Goal: Task Accomplishment & Management: Complete application form

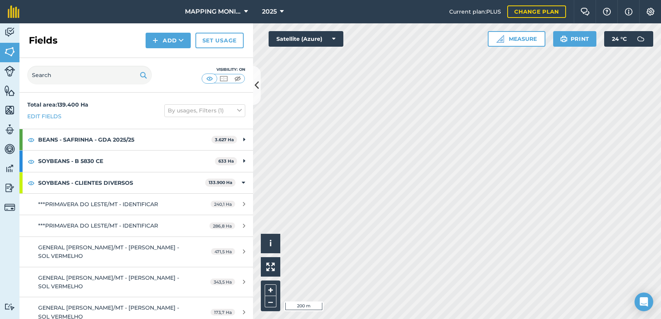
click at [158, 39] on img at bounding box center [155, 40] width 5 height 9
click at [169, 53] on link "Draw" at bounding box center [168, 57] width 43 height 17
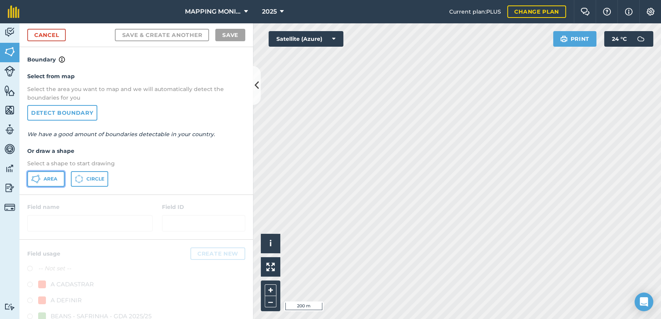
drag, startPoint x: 50, startPoint y: 176, endPoint x: 440, endPoint y: 146, distance: 391.5
click at [52, 175] on button "Area" at bounding box center [45, 179] width 37 height 16
click at [578, 33] on div "Click to start drawing i © 2025 TomTom, Microsoft 20 m + – Satellite (Azure) Pr…" at bounding box center [457, 171] width 408 height 296
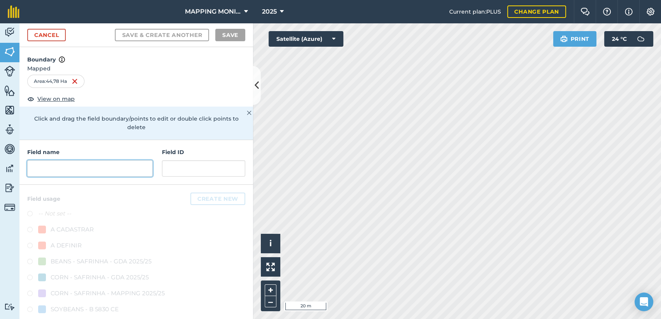
drag, startPoint x: 94, startPoint y: 171, endPoint x: 98, endPoint y: 164, distance: 8.4
click at [94, 170] on input "text" at bounding box center [89, 168] width 125 height 16
paste input "PRIMAVERA DO LESTE/MT - [PERSON_NAME] - BURITI ALTO"
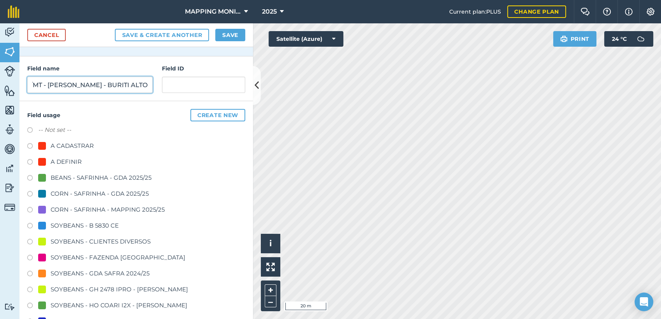
scroll to position [86, 0]
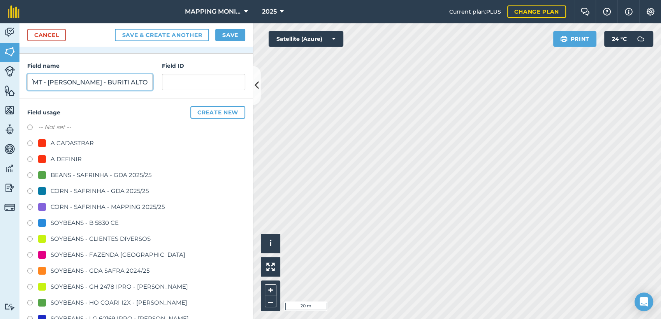
type input "PRIMAVERA DO LESTE/MT - [PERSON_NAME] - BURITI ALTO"
click at [74, 239] on div "SOYBEANS - CLIENTES DIVERSOS" at bounding box center [101, 238] width 100 height 9
radio input "true"
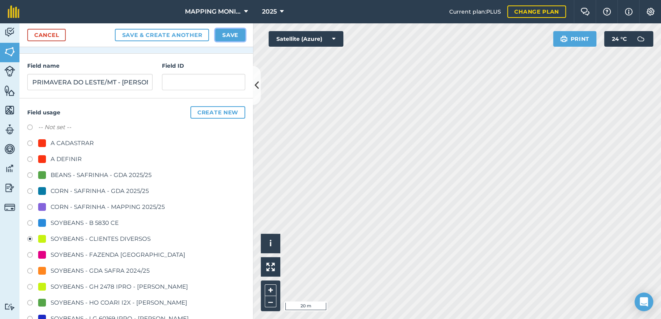
click at [230, 39] on button "Save" at bounding box center [230, 35] width 30 height 12
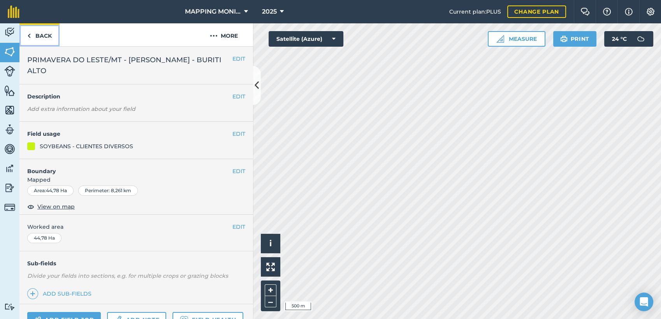
click at [47, 33] on link "Back" at bounding box center [39, 34] width 40 height 23
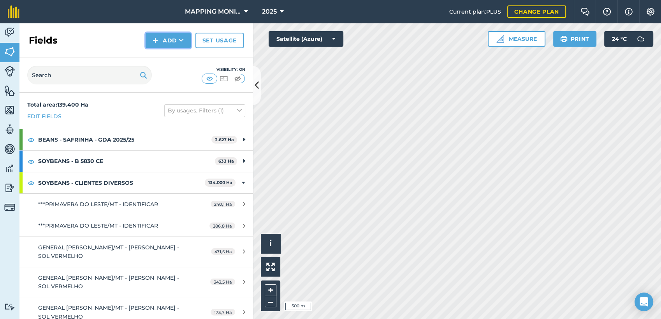
click at [177, 45] on button "Add" at bounding box center [168, 41] width 45 height 16
click at [178, 57] on link "Draw" at bounding box center [168, 57] width 43 height 17
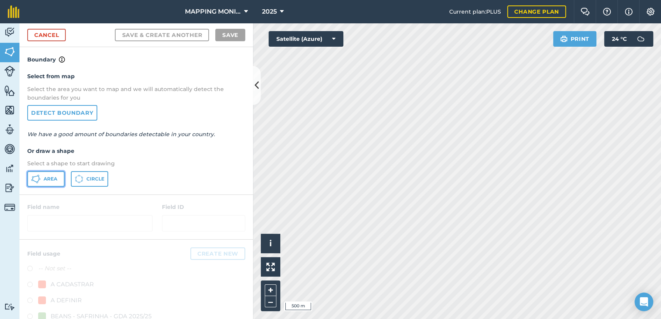
click at [49, 185] on button "Area" at bounding box center [45, 179] width 37 height 16
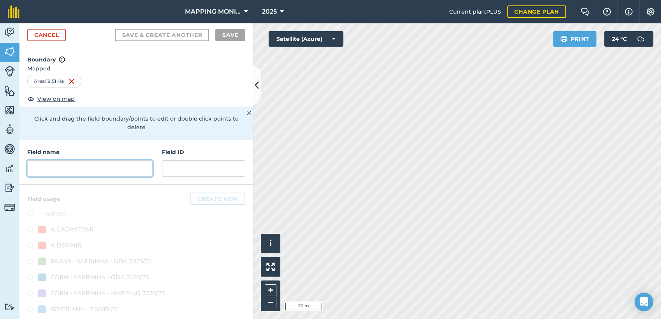
click at [119, 169] on input "text" at bounding box center [89, 168] width 125 height 16
paste input "PRIMAVERA DO LESTE/MT - [PERSON_NAME] - BURITI ALTO"
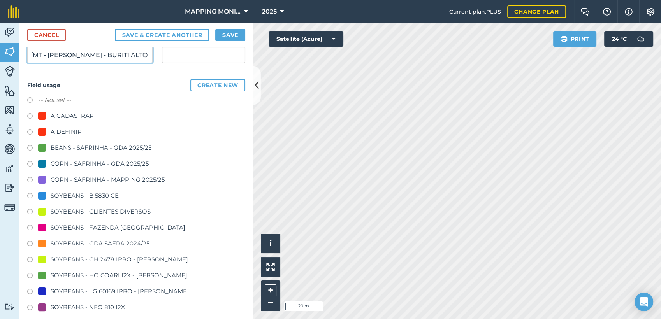
scroll to position [137, 0]
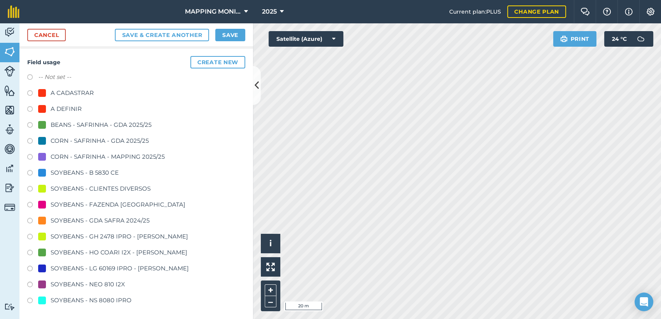
type input "PRIMAVERA DO LESTE/MT - [PERSON_NAME] - BURITI ALTO"
click at [121, 188] on div "SOYBEANS - CLIENTES DIVERSOS" at bounding box center [101, 188] width 100 height 9
radio input "true"
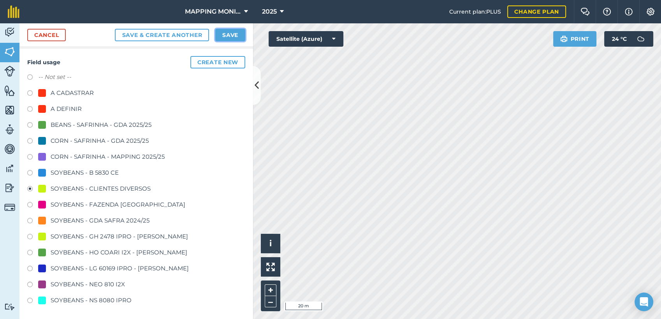
click at [241, 38] on button "Save" at bounding box center [230, 35] width 30 height 12
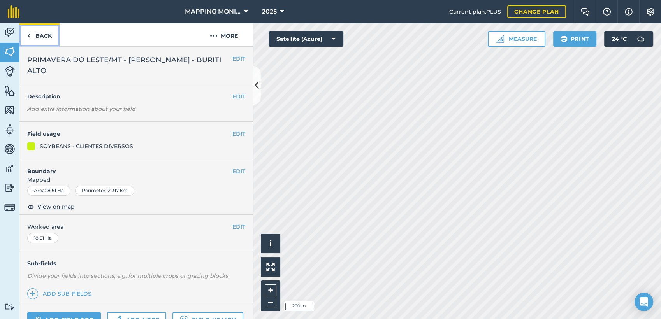
click at [47, 31] on link "Back" at bounding box center [39, 34] width 40 height 23
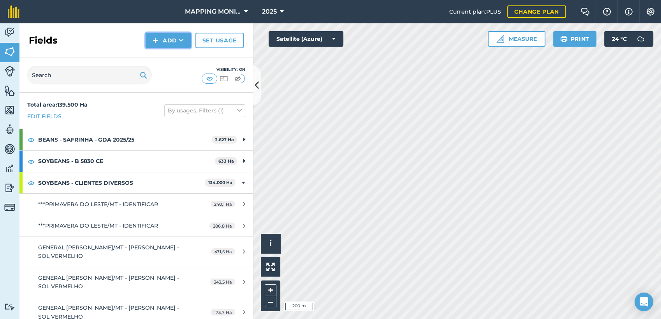
click at [176, 34] on button "Add" at bounding box center [168, 41] width 45 height 16
click at [171, 58] on link "Draw" at bounding box center [168, 57] width 43 height 17
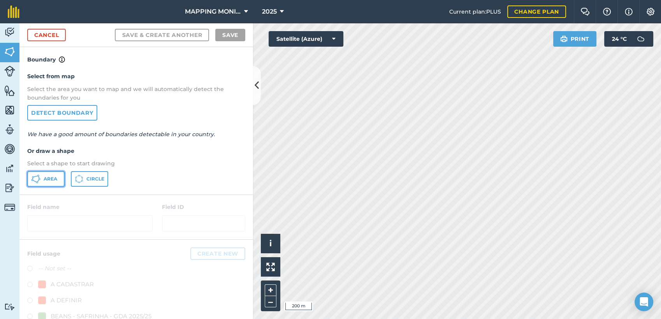
click at [53, 177] on span "Area" at bounding box center [51, 179] width 14 height 6
click at [252, 46] on div "Activity Fields Livestock Features Maps Team Vehicles Data Reporting Billing Tu…" at bounding box center [330, 171] width 661 height 296
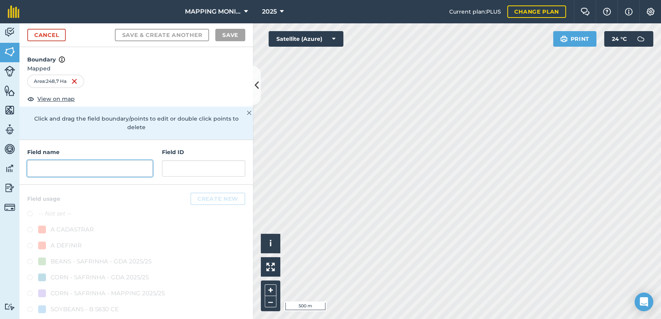
drag, startPoint x: 119, startPoint y: 167, endPoint x: 111, endPoint y: 169, distance: 8.9
click at [119, 167] on input "text" at bounding box center [89, 168] width 125 height 16
paste input "PRIMAVERA DO LESTE/MT - [PERSON_NAME] - BURITI ALTO"
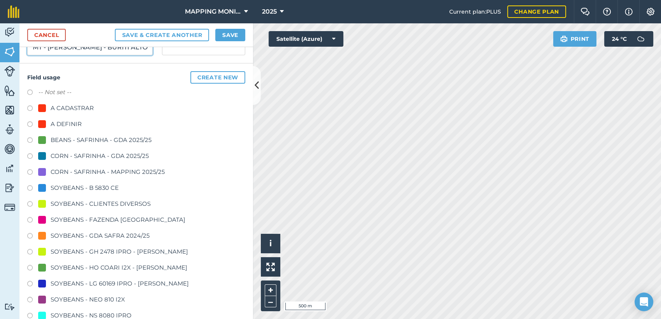
scroll to position [130, 0]
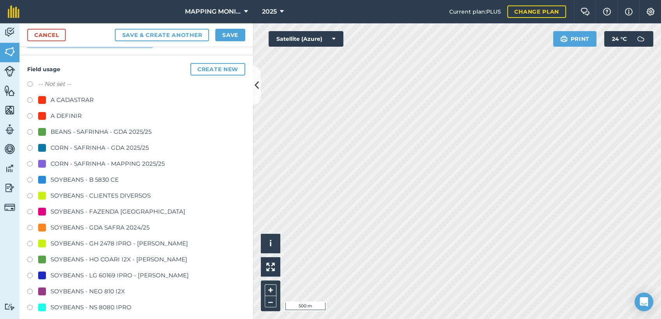
type input "PRIMAVERA DO LESTE/MT - [PERSON_NAME] - BURITI ALTO"
click at [81, 193] on div "SOYBEANS - CLIENTES DIVERSOS" at bounding box center [101, 195] width 100 height 9
radio input "true"
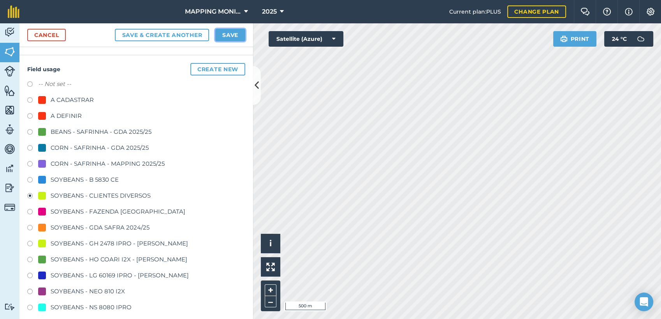
click at [227, 35] on button "Save" at bounding box center [230, 35] width 30 height 12
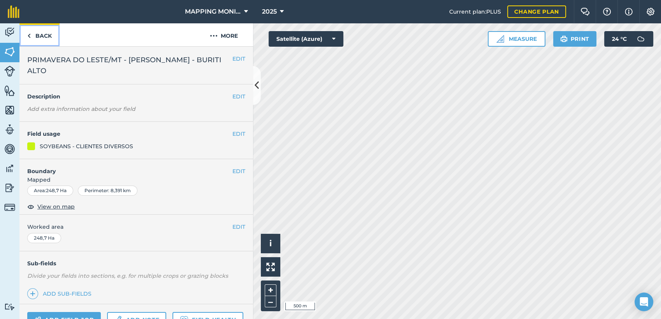
click at [42, 35] on link "Back" at bounding box center [39, 34] width 40 height 23
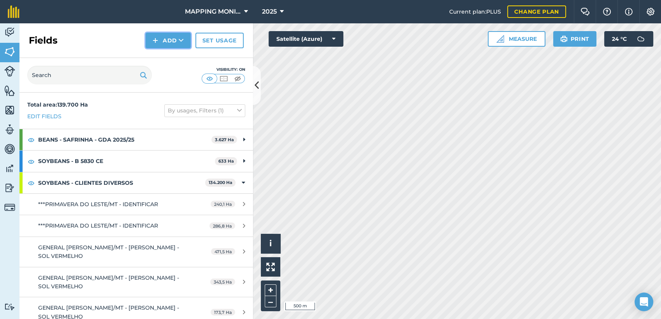
click at [162, 42] on button "Add" at bounding box center [168, 41] width 45 height 16
click at [168, 61] on link "Draw" at bounding box center [168, 57] width 43 height 17
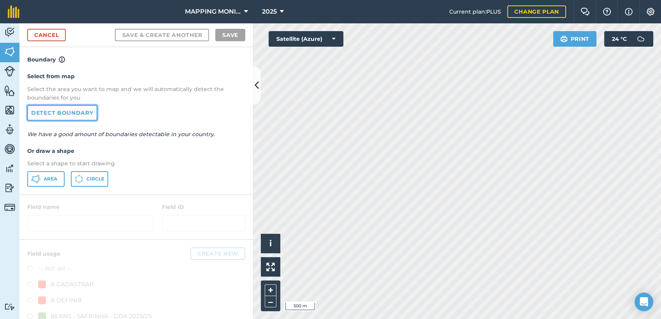
click at [60, 112] on link "Detect boundary" at bounding box center [62, 113] width 70 height 16
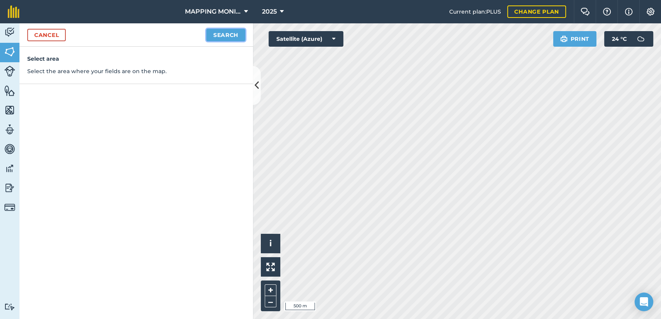
click at [230, 38] on button "Search" at bounding box center [225, 35] width 39 height 12
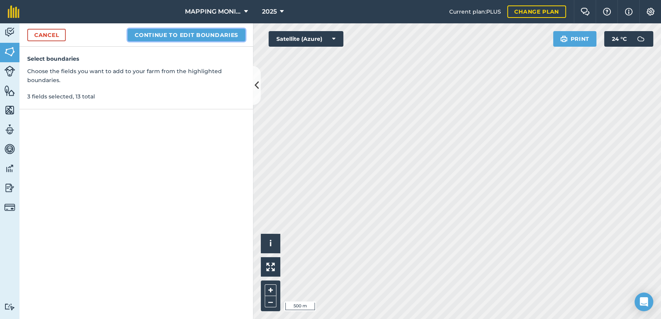
click at [177, 38] on button "Continue to edit boundaries" at bounding box center [187, 35] width 118 height 12
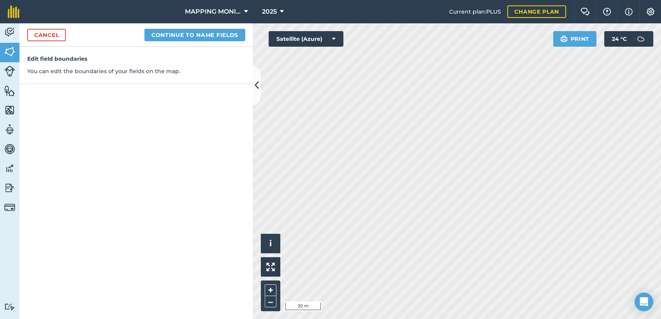
click at [234, 26] on div "Cancel Continue to name fields" at bounding box center [136, 34] width 234 height 23
click at [227, 35] on button "Continue to name fields" at bounding box center [194, 35] width 101 height 12
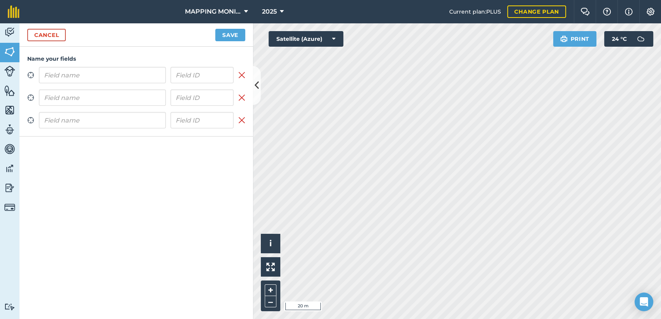
click at [112, 83] on input "text" at bounding box center [102, 75] width 127 height 16
type input "PRIMAVERA DO LESTE/MT - [PERSON_NAME] - BURITI ALTO"
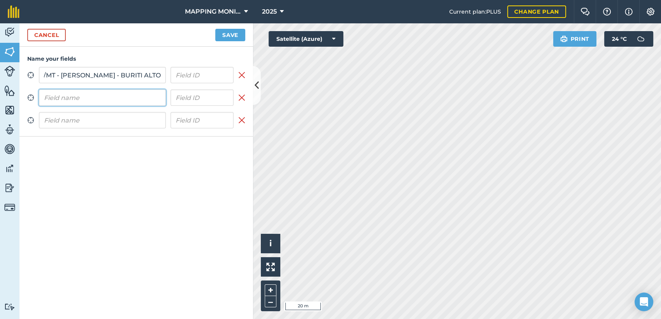
scroll to position [0, 0]
click at [115, 103] on input "text" at bounding box center [102, 98] width 127 height 16
paste input "PRIMAVERA DO LESTE/MT - [PERSON_NAME] - BURITI ALTO"
type input "PRIMAVERA DO LESTE/MT - [PERSON_NAME] - BURITI ALTO"
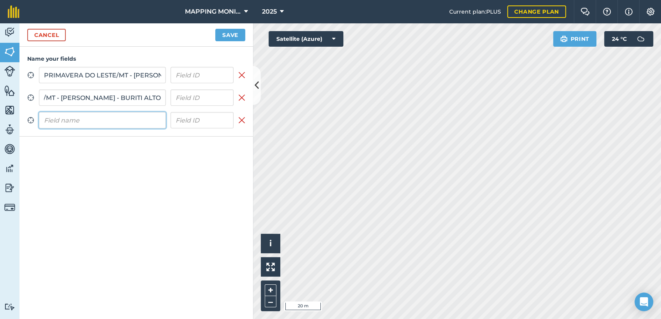
scroll to position [0, 0]
click at [116, 120] on input "text" at bounding box center [102, 120] width 127 height 16
paste input "PRIMAVERA DO LESTE/MT - [PERSON_NAME] - BURITI ALTO"
type input "PRIMAVERA DO LESTE/MT - [PERSON_NAME] - BURITI ALTO"
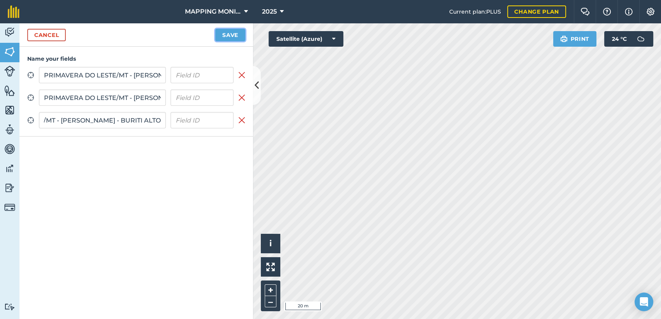
click at [238, 37] on button "Save" at bounding box center [230, 35] width 30 height 12
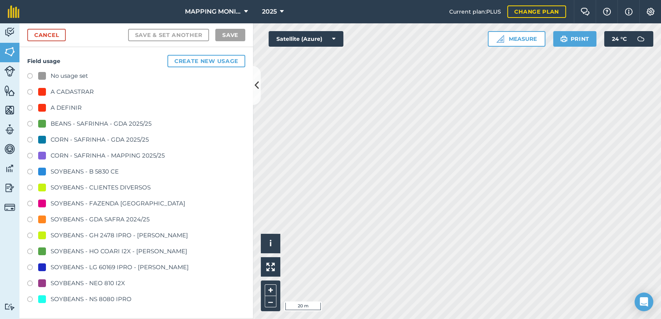
click at [94, 185] on div "SOYBEANS - CLIENTES DIVERSOS" at bounding box center [101, 187] width 100 height 9
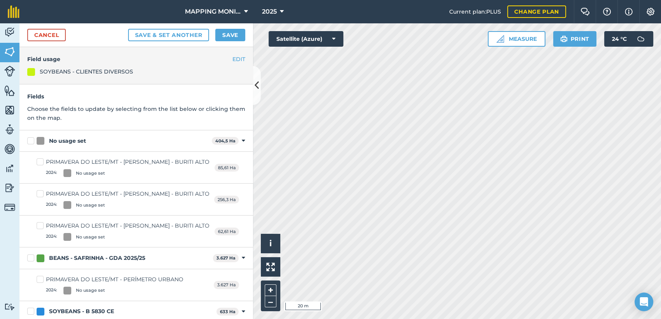
click at [77, 140] on div "No usage set" at bounding box center [67, 141] width 37 height 8
click at [32, 140] on input "No usage set" at bounding box center [29, 139] width 5 height 5
checkbox input "true"
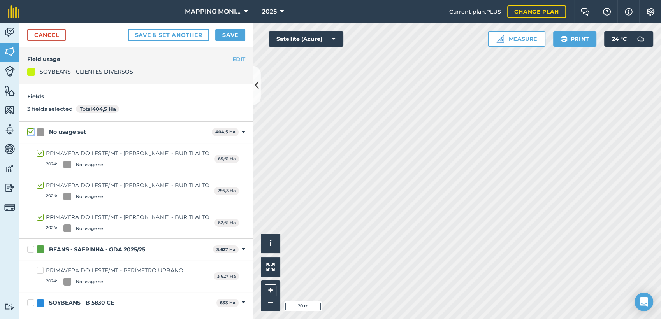
checkbox input "true"
click at [228, 35] on button "Save" at bounding box center [230, 35] width 30 height 12
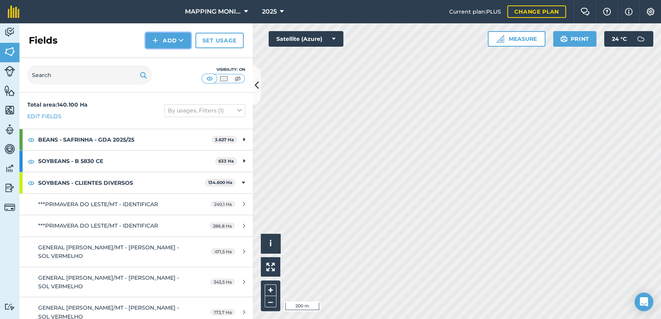
click at [180, 46] on button "Add" at bounding box center [168, 41] width 45 height 16
click at [186, 62] on link "Draw" at bounding box center [168, 57] width 43 height 17
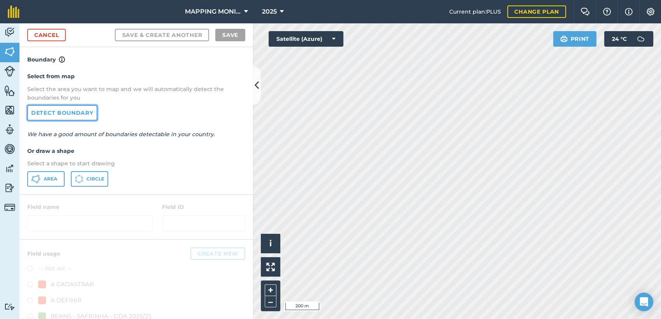
click at [72, 113] on link "Detect boundary" at bounding box center [62, 113] width 70 height 16
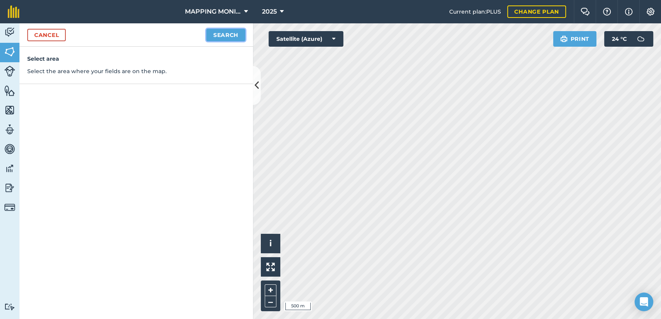
click at [234, 33] on button "Search" at bounding box center [225, 35] width 39 height 12
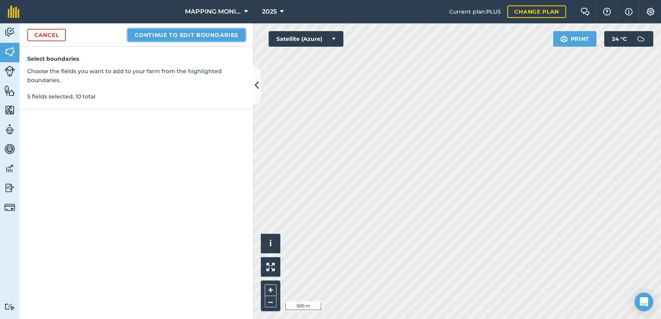
click at [235, 32] on button "Continue to edit boundaries" at bounding box center [187, 35] width 118 height 12
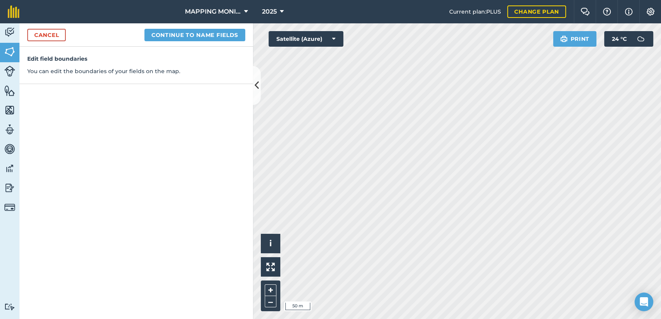
click at [526, 319] on html "MAPPING MONITORAMENTO AGRICOLA 2025 Current plan : PLUS Change plan Farm Chat H…" at bounding box center [330, 159] width 661 height 319
click at [499, 319] on html "MAPPING MONITORAMENTO AGRICOLA 2025 Current plan : PLUS Change plan Farm Chat H…" at bounding box center [330, 159] width 661 height 319
click at [188, 40] on button "Continue to name fields" at bounding box center [194, 35] width 101 height 12
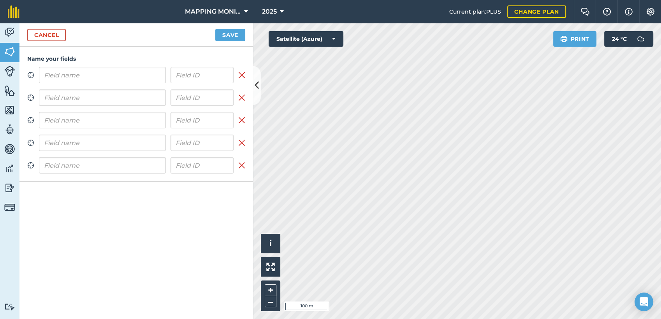
click at [62, 76] on input "text" at bounding box center [102, 75] width 127 height 16
type input "PRIMAVERA DO LESTE/MT - [PERSON_NAME] - BURITI ALTO"
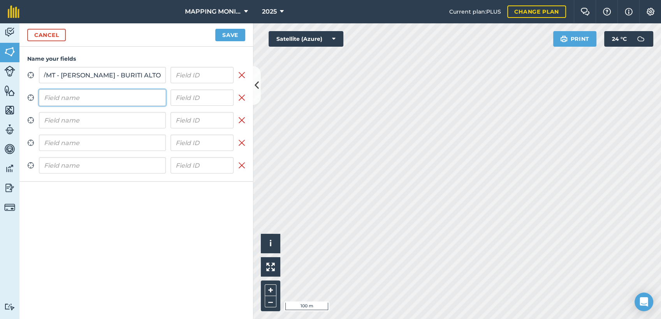
scroll to position [0, 0]
click at [72, 94] on input "text" at bounding box center [102, 98] width 127 height 16
paste input "PRIMAVERA DO LESTE/MT - [PERSON_NAME] - BURITI ALTO"
type input "PRIMAVERA DO LESTE/MT - [PERSON_NAME] - BURITI ALTO"
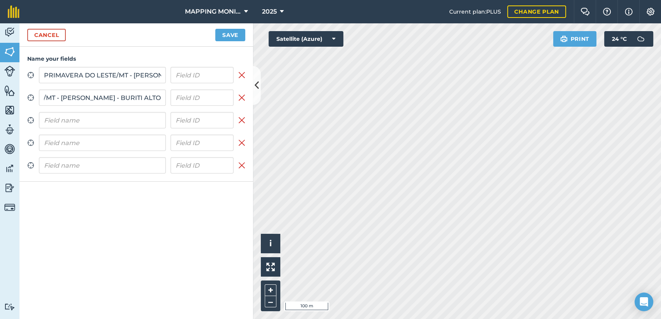
scroll to position [0, 0]
click at [83, 110] on div "Zoom to field PRIMAVERA DO LESTE/MT - [PERSON_NAME] - BURITI ALTO Remove field …" at bounding box center [136, 120] width 218 height 107
click at [86, 119] on input "text" at bounding box center [102, 120] width 127 height 16
paste input "PRIMAVERA DO LESTE/MT - [PERSON_NAME] - BURITI ALTO"
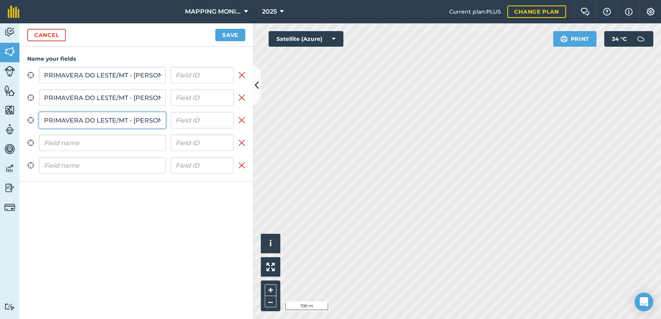
scroll to position [0, 81]
type input "PRIMAVERA DO LESTE/MT - [PERSON_NAME] - BURITI ALTO"
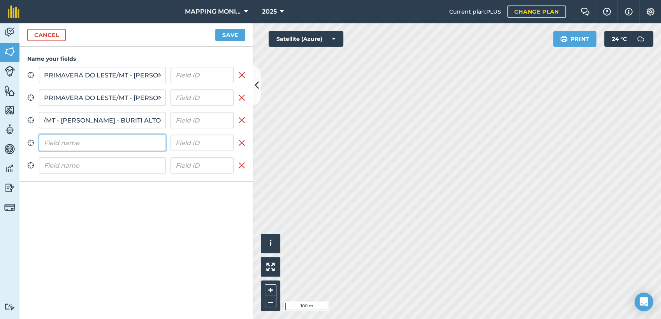
click at [90, 139] on input "text" at bounding box center [102, 143] width 127 height 16
paste input "PRIMAVERA DO LESTE/MT - [PERSON_NAME] - BURITI ALTO"
type input "PRIMAVERA DO LESTE/MT - [PERSON_NAME] - BURITI ALTO"
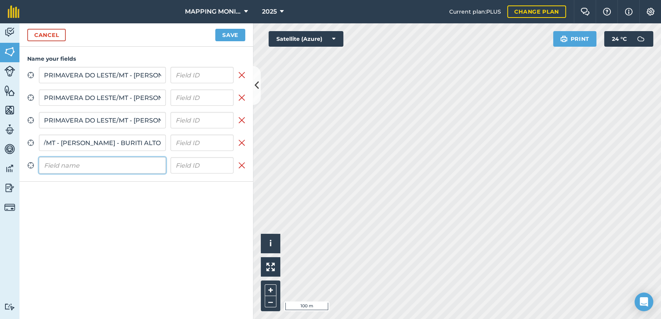
scroll to position [0, 0]
click at [95, 165] on input "text" at bounding box center [102, 165] width 127 height 16
paste input "PRIMAVERA DO LESTE/MT - [PERSON_NAME] - BURITI ALTO"
type input "PRIMAVERA DO LESTE/MT - [PERSON_NAME] - BURITI ALTO"
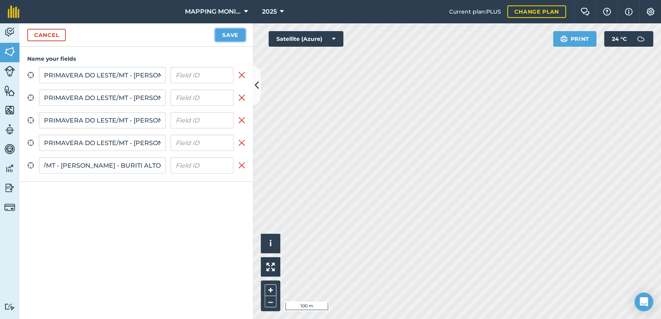
scroll to position [0, 0]
click at [239, 38] on button "Save" at bounding box center [230, 35] width 30 height 12
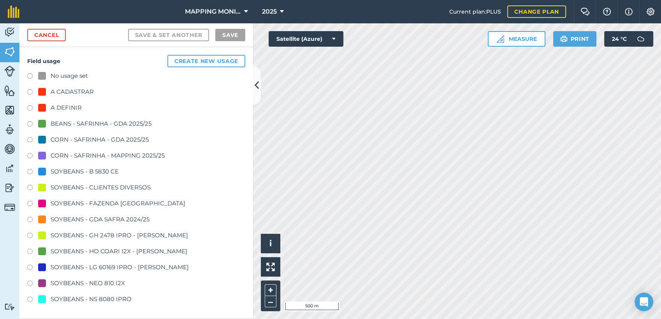
click at [107, 186] on div "SOYBEANS - CLIENTES DIVERSOS" at bounding box center [101, 187] width 100 height 9
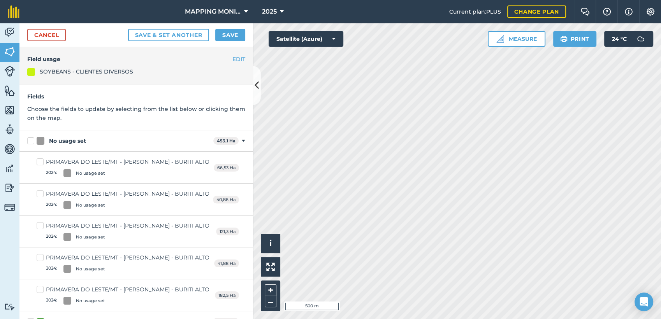
click at [57, 140] on div "No usage set" at bounding box center [67, 141] width 37 height 8
click at [32, 140] on input "No usage set" at bounding box center [29, 139] width 5 height 5
checkbox input "true"
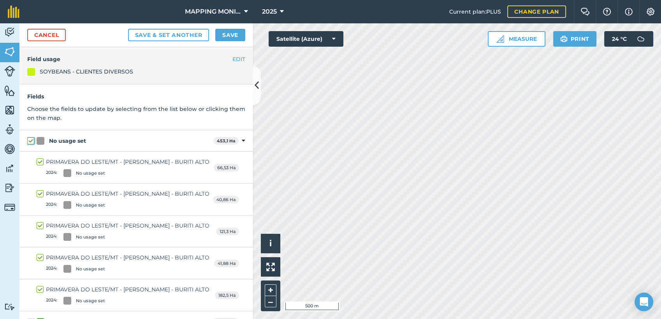
checkbox input "true"
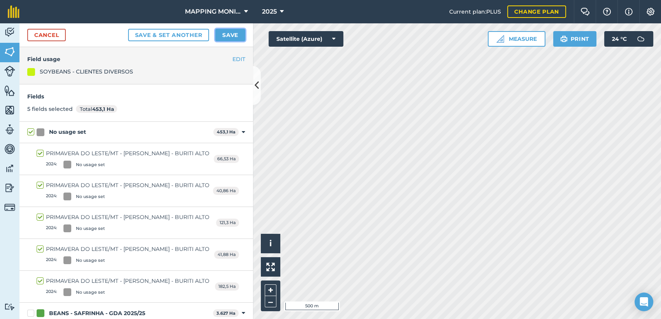
click at [227, 37] on button "Save" at bounding box center [230, 35] width 30 height 12
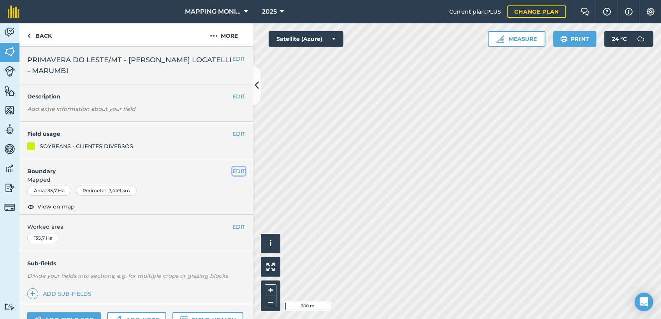
click at [235, 169] on button "EDIT" at bounding box center [238, 171] width 13 height 9
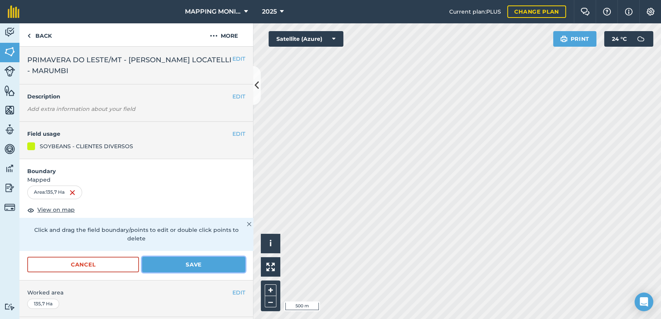
click at [216, 261] on button "Save" at bounding box center [193, 265] width 103 height 16
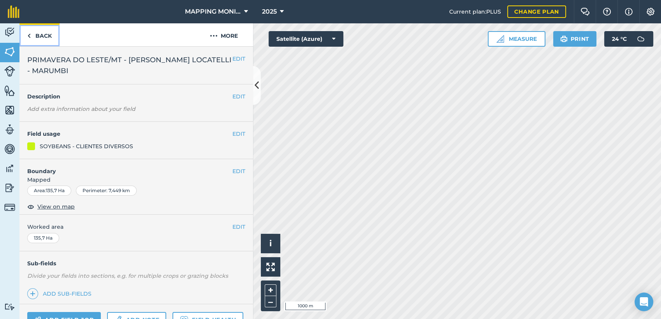
click at [49, 33] on link "Back" at bounding box center [39, 34] width 40 height 23
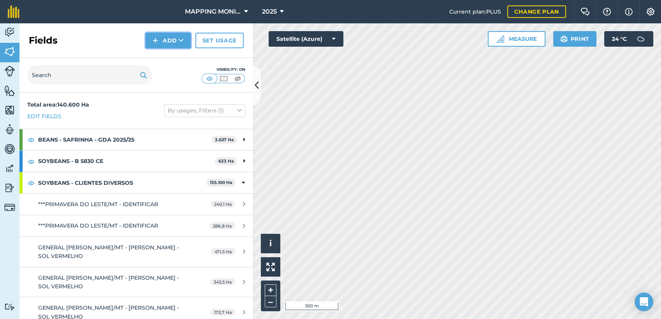
click at [178, 46] on button "Add" at bounding box center [168, 41] width 45 height 16
click at [172, 58] on link "Draw" at bounding box center [168, 57] width 43 height 17
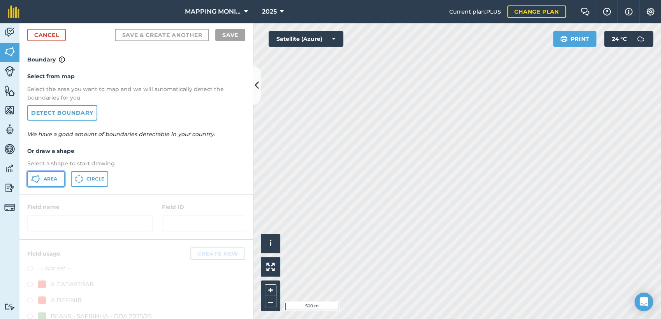
click at [52, 176] on span "Area" at bounding box center [51, 179] width 14 height 6
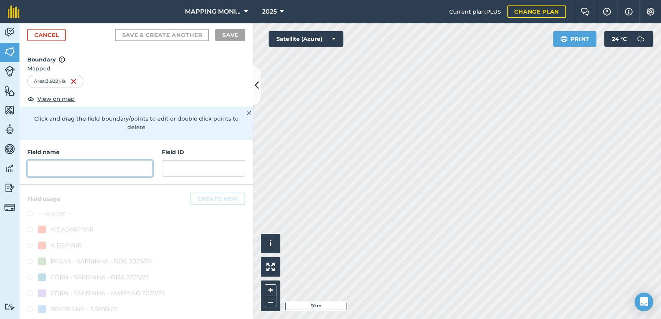
click at [51, 173] on input "text" at bounding box center [89, 168] width 125 height 16
paste input "PRIMAVERA DO LESTE/MT - [PERSON_NAME] - BURITI ALTO"
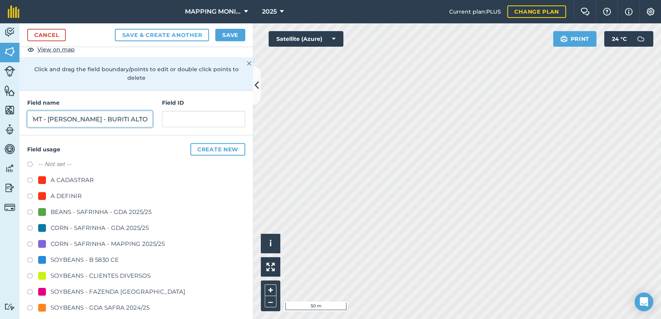
scroll to position [86, 0]
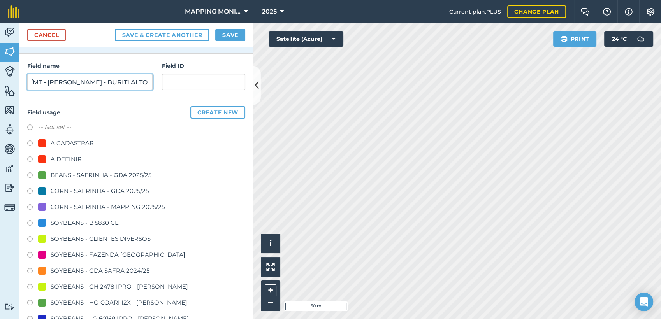
type input "PRIMAVERA DO LESTE/MT - [PERSON_NAME] - BURITI ALTO"
click at [107, 238] on div "SOYBEANS - CLIENTES DIVERSOS" at bounding box center [101, 238] width 100 height 9
radio input "true"
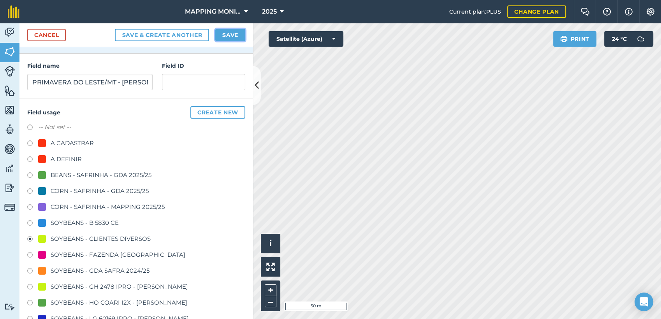
click at [237, 32] on button "Save" at bounding box center [230, 35] width 30 height 12
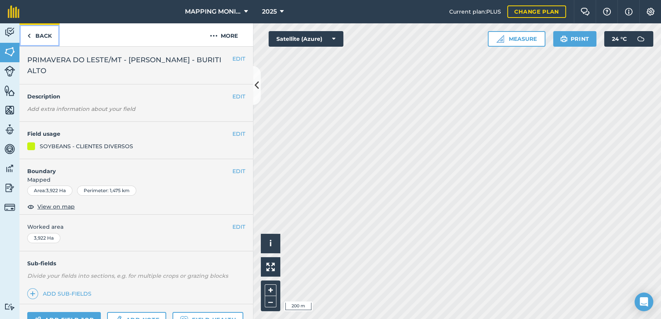
click at [49, 35] on link "Back" at bounding box center [39, 34] width 40 height 23
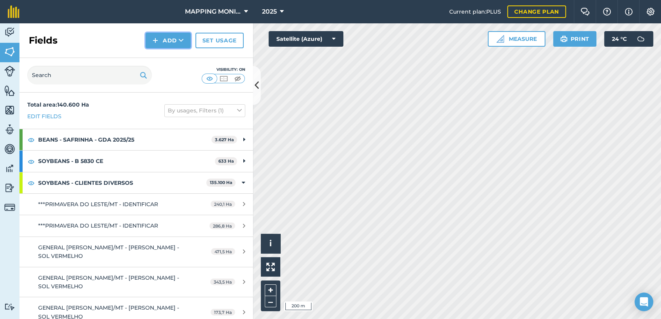
click at [179, 38] on icon at bounding box center [181, 41] width 5 height 8
click at [177, 52] on link "Draw" at bounding box center [168, 57] width 43 height 17
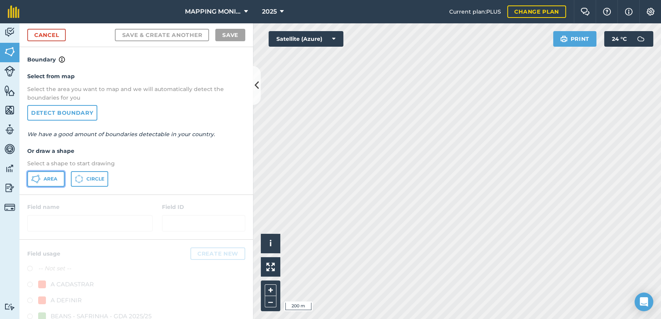
click at [34, 176] on icon at bounding box center [35, 178] width 9 height 9
click at [532, 319] on html "MAPPING MONITORAMENTO AGRICOLA 2025 Current plan : PLUS Change plan Farm Chat H…" at bounding box center [330, 159] width 661 height 319
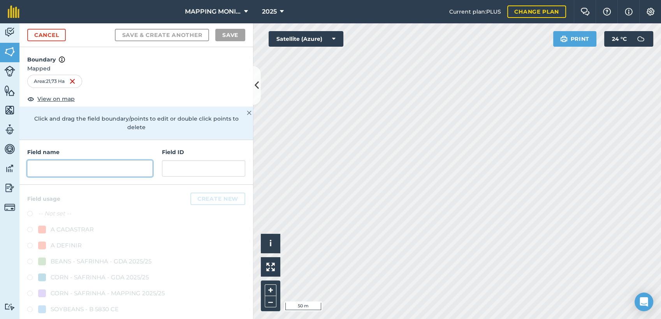
click at [130, 162] on input "text" at bounding box center [89, 168] width 125 height 16
paste input "PRIMAVERA DO LESTE/MT - [PERSON_NAME] - BURITI ALTO"
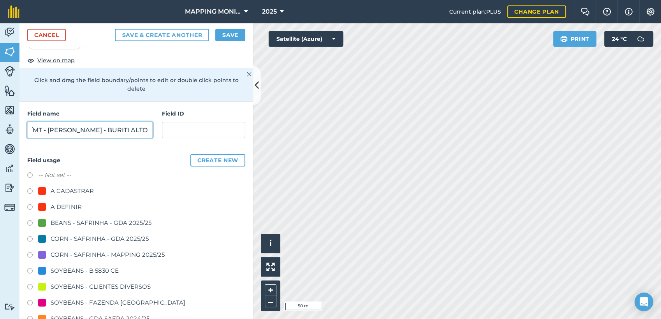
scroll to position [43, 0]
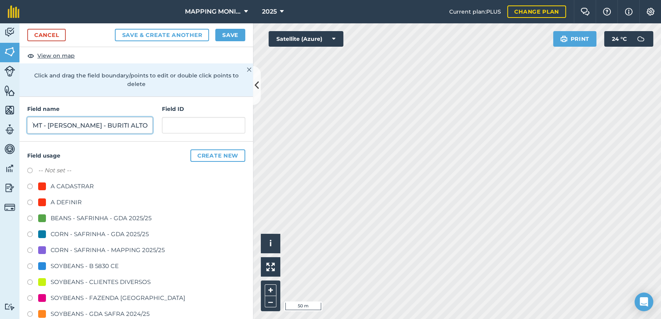
type input "PRIMAVERA DO LESTE/MT - [PERSON_NAME] - BURITI ALTO"
click at [132, 278] on div "SOYBEANS - CLIENTES DIVERSOS" at bounding box center [101, 282] width 100 height 9
radio input "true"
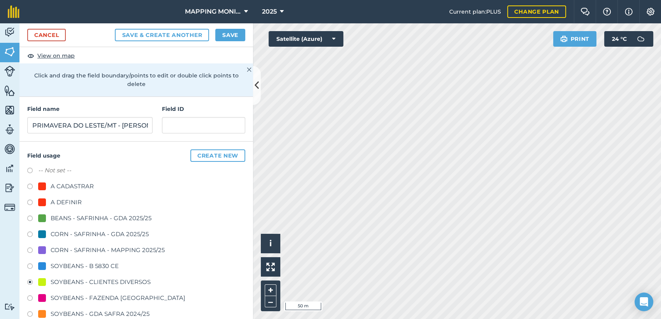
click at [233, 24] on div "Cancel Save & Create Another Save" at bounding box center [136, 35] width 234 height 24
click at [230, 33] on button "Save" at bounding box center [230, 35] width 30 height 12
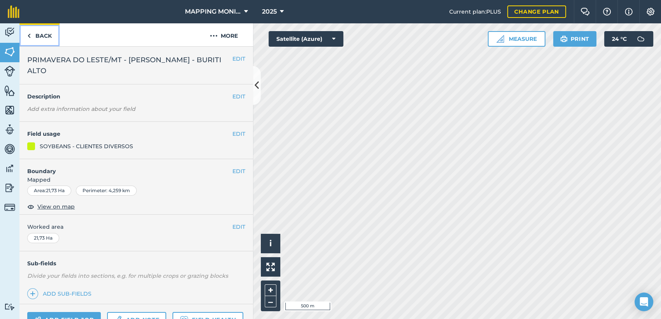
click at [40, 34] on link "Back" at bounding box center [39, 34] width 40 height 23
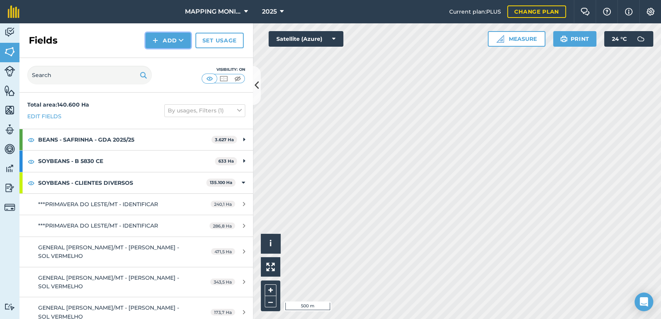
click at [167, 45] on button "Add" at bounding box center [168, 41] width 45 height 16
click at [172, 58] on link "Draw" at bounding box center [168, 57] width 43 height 17
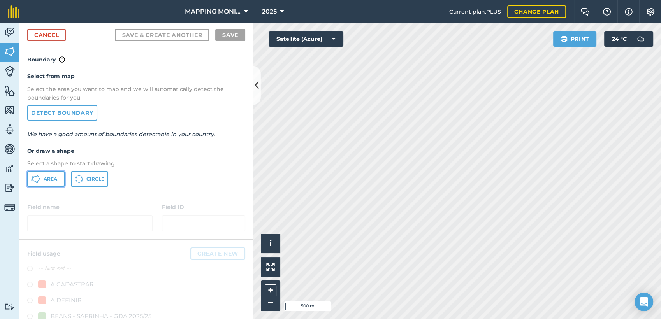
click at [54, 178] on span "Area" at bounding box center [51, 179] width 14 height 6
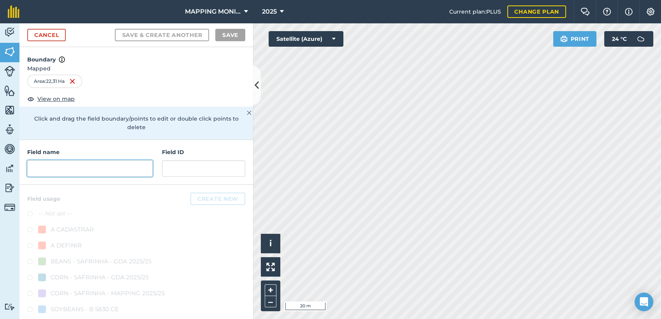
click at [63, 170] on input "text" at bounding box center [89, 168] width 125 height 16
paste input "PRIMAVERA DO LESTE/MT - [PERSON_NAME] - BURITI ALTO"
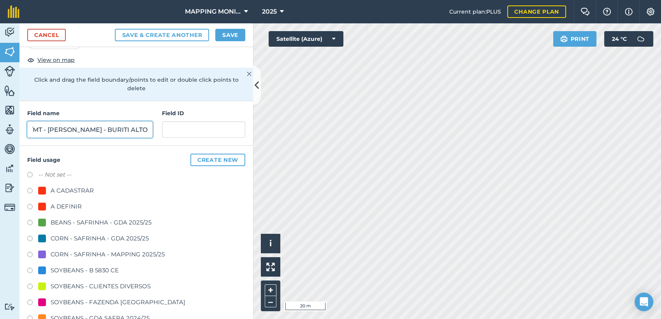
scroll to position [43, 0]
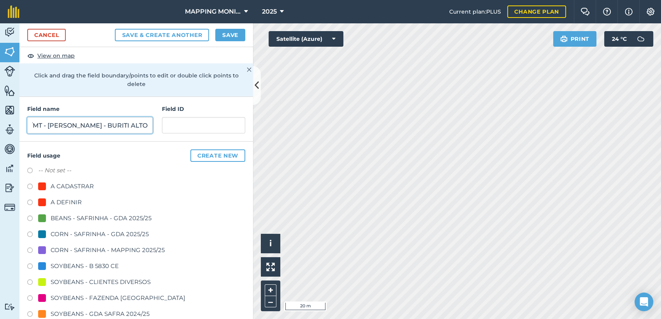
type input "PRIMAVERA DO LESTE/MT - [PERSON_NAME] - BURITI ALTO"
click at [76, 282] on div "SOYBEANS - CLIENTES DIVERSOS" at bounding box center [101, 282] width 100 height 9
radio input "true"
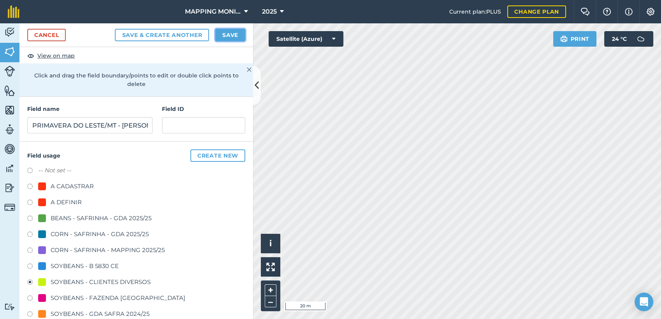
click at [232, 39] on button "Save" at bounding box center [230, 35] width 30 height 12
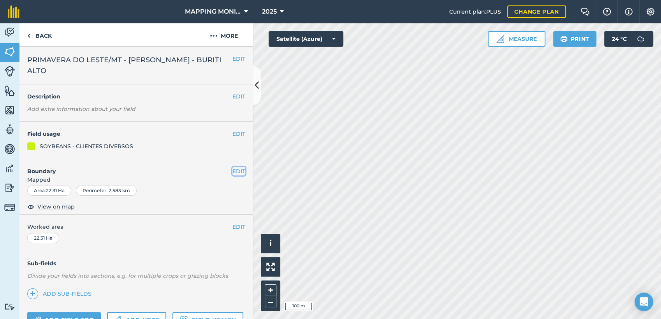
click at [232, 171] on button "EDIT" at bounding box center [238, 171] width 13 height 9
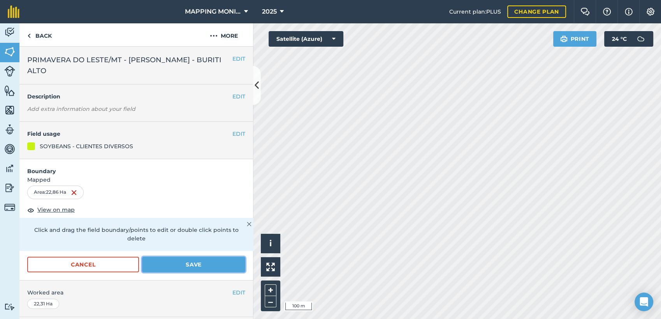
click at [176, 261] on button "Save" at bounding box center [193, 265] width 103 height 16
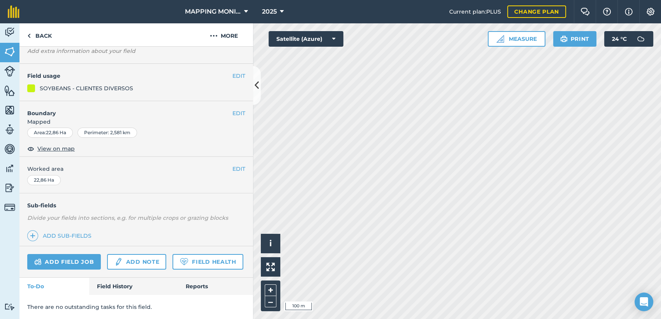
scroll to position [79, 0]
click at [44, 37] on link "Back" at bounding box center [39, 34] width 40 height 23
click at [50, 37] on link "Back" at bounding box center [39, 34] width 40 height 23
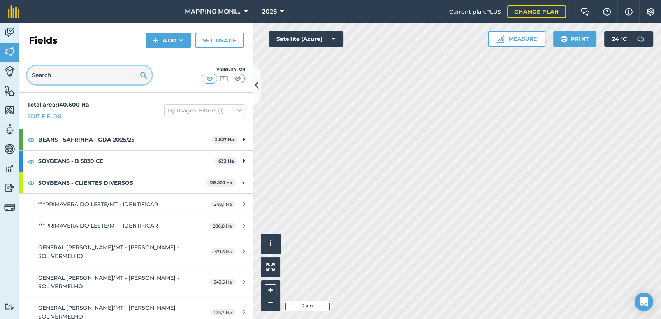
click at [56, 77] on input "text" at bounding box center [89, 75] width 125 height 19
paste input "PRIMAVERA DO LESTE/MT - [PERSON_NAME] - BURITI ALTO"
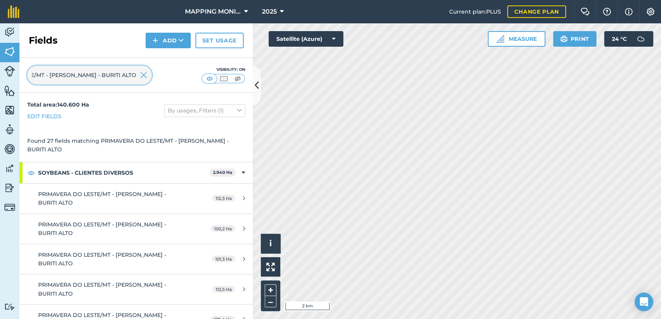
type input "PRIMAVERA DO LESTE/MT - [PERSON_NAME] - BURITI ALTO"
click at [144, 78] on img at bounding box center [143, 74] width 7 height 9
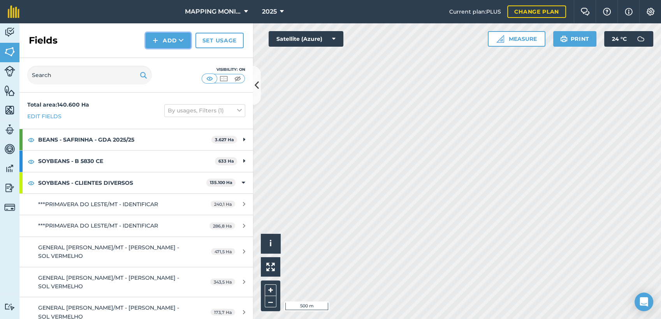
click at [177, 43] on button "Add" at bounding box center [168, 41] width 45 height 16
click at [178, 55] on link "Draw" at bounding box center [168, 57] width 43 height 17
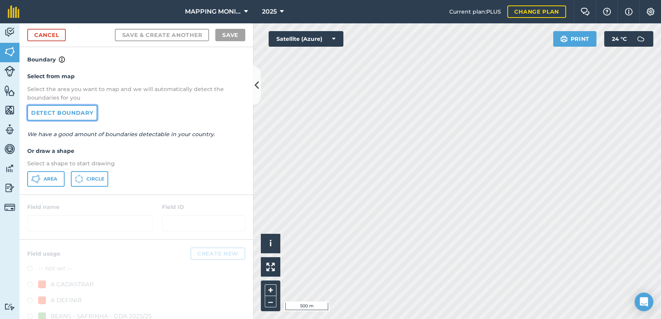
click at [83, 107] on link "Detect boundary" at bounding box center [62, 113] width 70 height 16
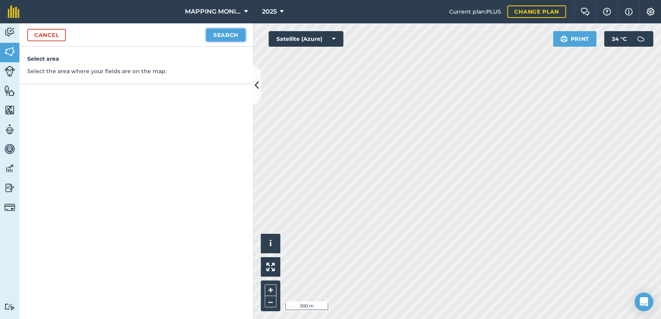
click at [240, 36] on button "Search" at bounding box center [225, 35] width 39 height 12
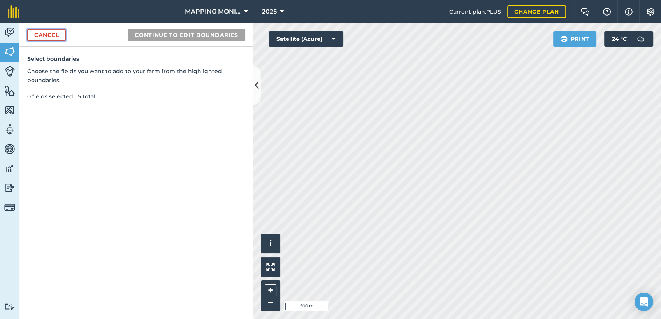
click at [47, 37] on link "Cancel" at bounding box center [46, 35] width 39 height 12
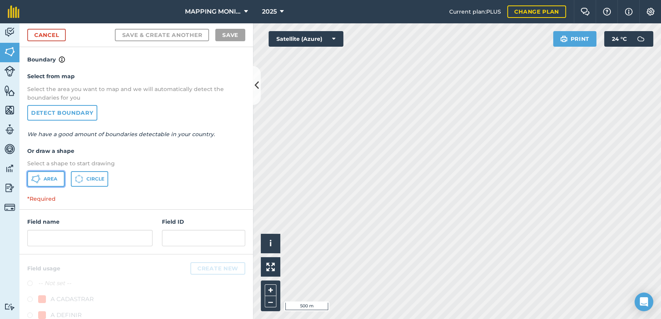
click at [49, 182] on button "Area" at bounding box center [45, 179] width 37 height 16
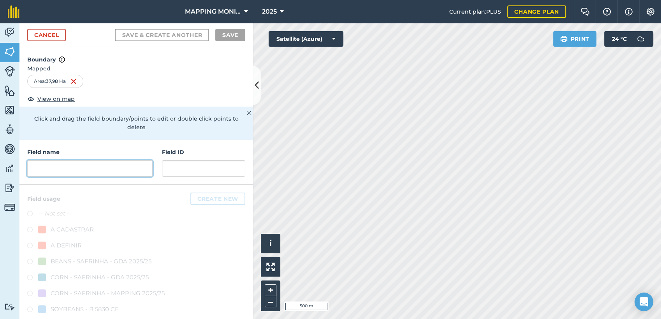
click at [73, 170] on input "text" at bounding box center [89, 168] width 125 height 16
paste input "PRIMAVERA DO LESTE/MT - [PERSON_NAME] - BURITI ALTO"
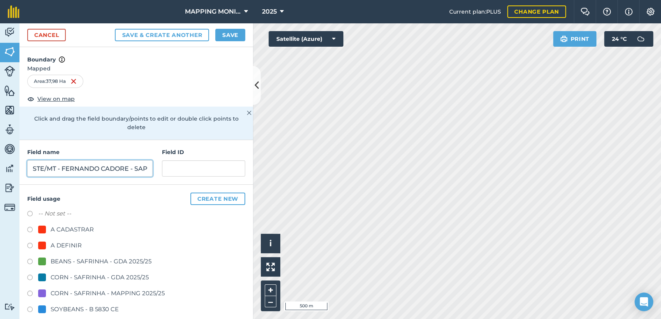
scroll to position [0, 64]
click at [147, 169] on input "PRIMAVERA DO LESTE/MT - FERNANDO CADORE - SAP" at bounding box center [89, 168] width 125 height 16
click at [122, 167] on input "PRIMAVERA DO LESTE/MT - FERNANDO CADORE - SAPE" at bounding box center [89, 168] width 125 height 16
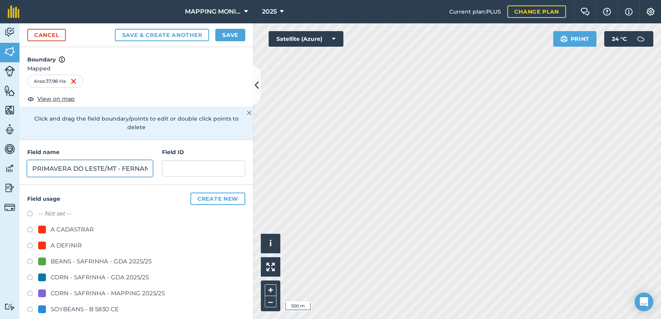
click at [122, 167] on input "PRIMAVERA DO LESTE/MT - FERNANDO CADORE - SAPE" at bounding box center [89, 168] width 125 height 16
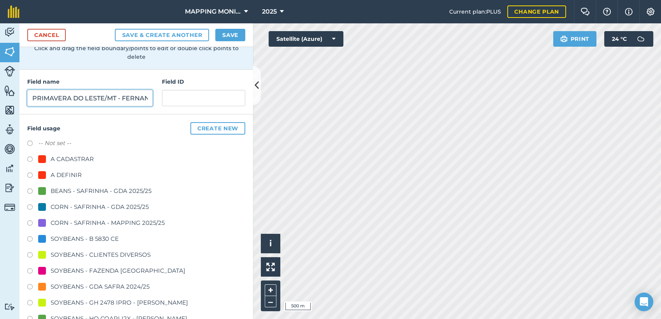
scroll to position [86, 0]
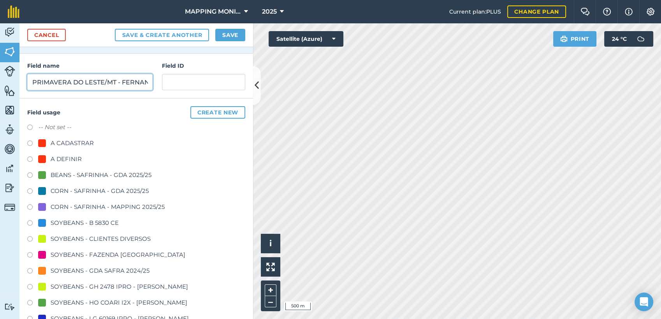
type input "PRIMAVERA DO LESTE/MT - FERNANDO CADORE - SAPE"
click at [95, 239] on div "SOYBEANS - CLIENTES DIVERSOS" at bounding box center [101, 238] width 100 height 9
radio input "true"
click at [230, 35] on button "Save" at bounding box center [230, 35] width 30 height 12
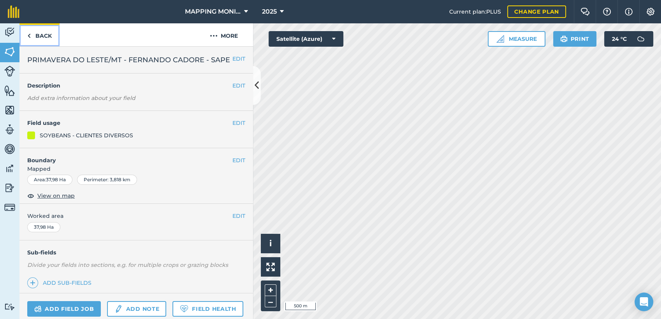
click at [46, 33] on link "Back" at bounding box center [39, 34] width 40 height 23
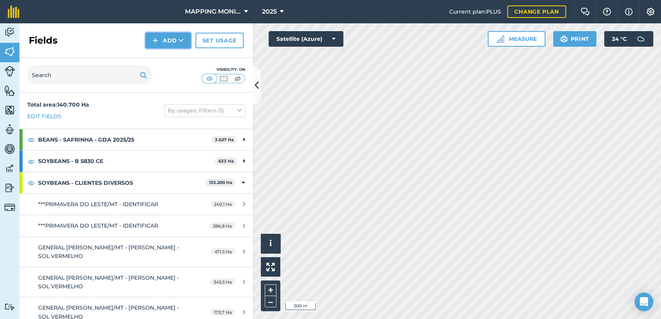
click at [181, 43] on icon at bounding box center [181, 41] width 5 height 8
click at [186, 56] on link "Draw" at bounding box center [168, 57] width 43 height 17
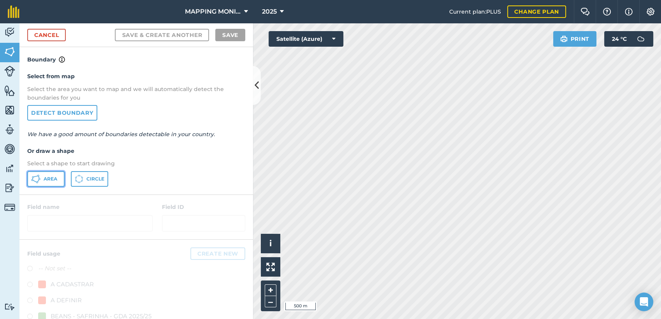
click at [49, 183] on button "Area" at bounding box center [45, 179] width 37 height 16
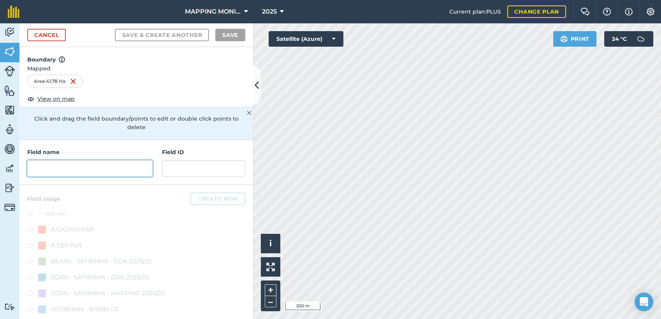
click at [98, 163] on input "text" at bounding box center [89, 168] width 125 height 16
paste input "PRIMAVERA DO LESTE/MT - FERNANDO CADORE - SAPE"
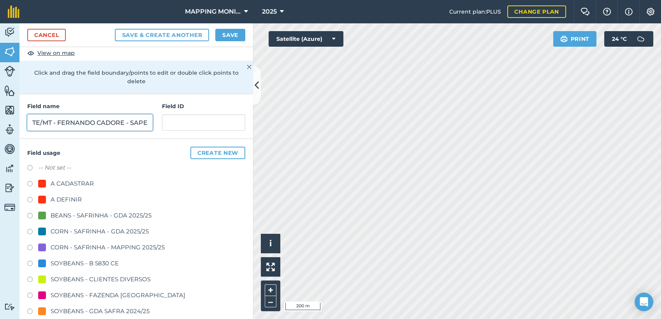
scroll to position [86, 0]
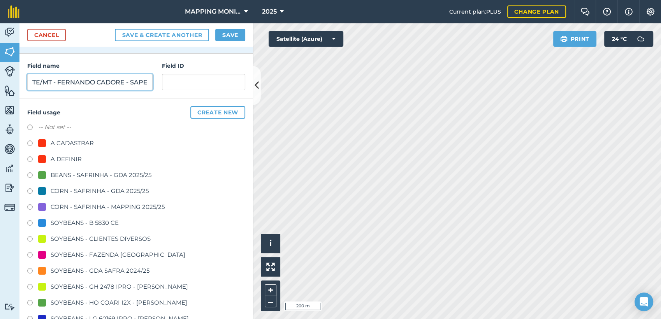
type input "PRIMAVERA DO LESTE/MT - FERNANDO CADORE - SAPE"
click at [119, 240] on div "SOYBEANS - CLIENTES DIVERSOS" at bounding box center [101, 238] width 100 height 9
radio input "true"
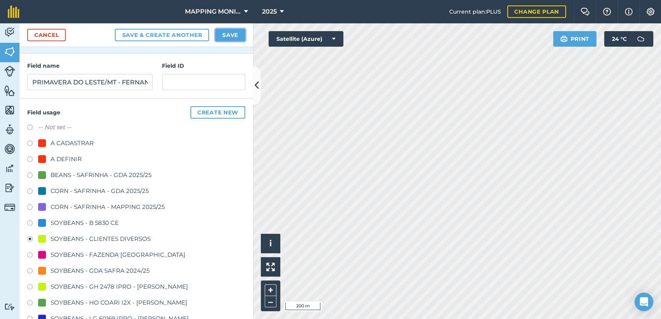
click at [218, 33] on button "Save" at bounding box center [230, 35] width 30 height 12
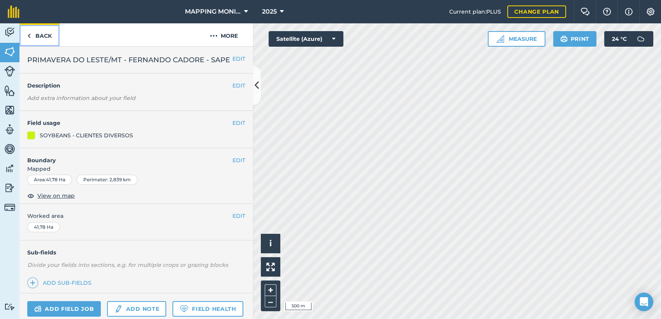
click at [46, 37] on link "Back" at bounding box center [39, 34] width 40 height 23
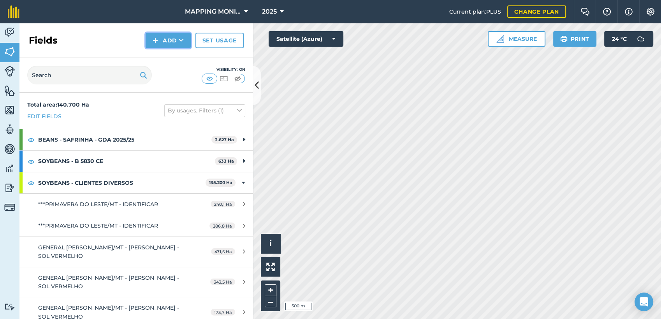
click at [172, 41] on button "Add" at bounding box center [168, 41] width 45 height 16
click at [172, 58] on link "Draw" at bounding box center [168, 57] width 43 height 17
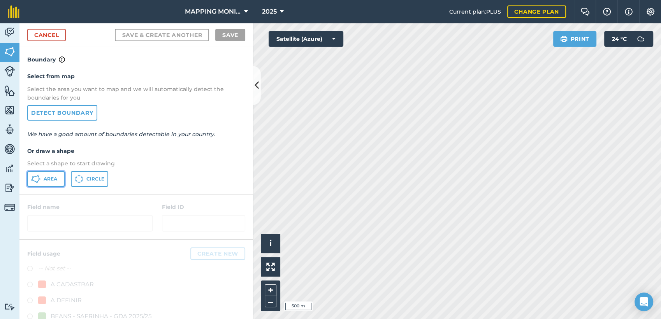
click at [57, 175] on button "Area" at bounding box center [45, 179] width 37 height 16
click at [370, 319] on html "MAPPING MONITORAMENTO AGRICOLA 2025 Current plan : PLUS Change plan Farm Chat H…" at bounding box center [330, 159] width 661 height 319
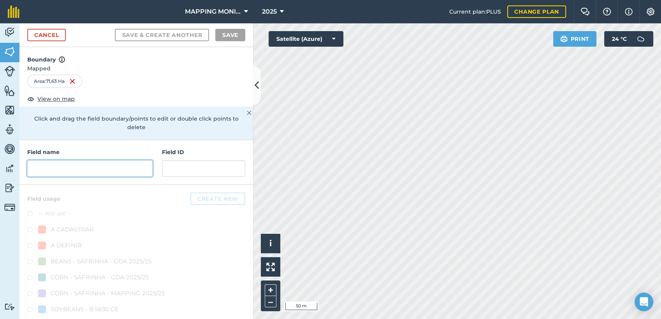
click at [86, 169] on input "text" at bounding box center [89, 168] width 125 height 16
paste input "PRIMAVERA DO LESTE/MT - FERNANDO CADORE - SAPE"
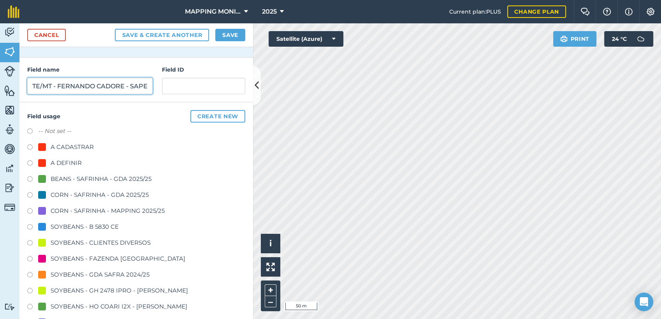
scroll to position [86, 0]
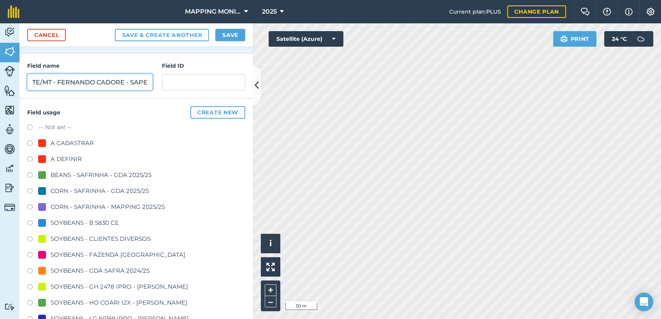
type input "PRIMAVERA DO LESTE/MT - FERNANDO CADORE - SAPE"
click at [105, 237] on div "SOYBEANS - CLIENTES DIVERSOS" at bounding box center [101, 238] width 100 height 9
radio input "true"
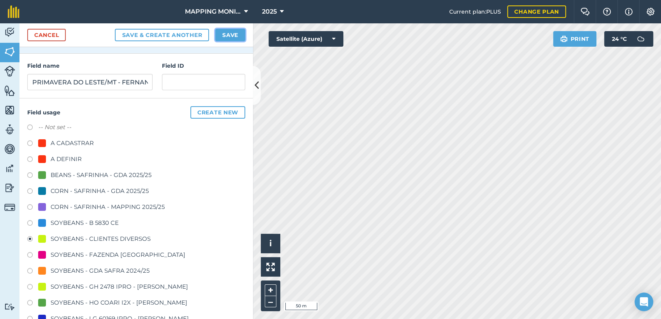
click at [228, 33] on button "Save" at bounding box center [230, 35] width 30 height 12
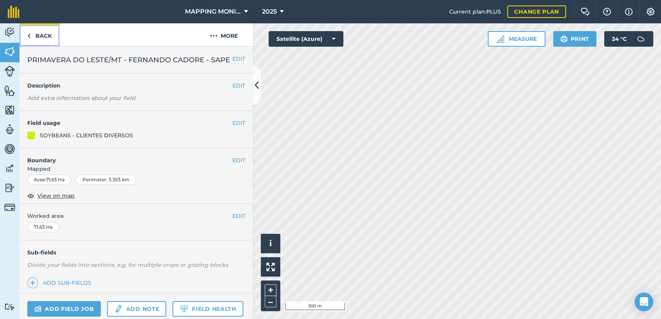
click at [40, 39] on link "Back" at bounding box center [39, 34] width 40 height 23
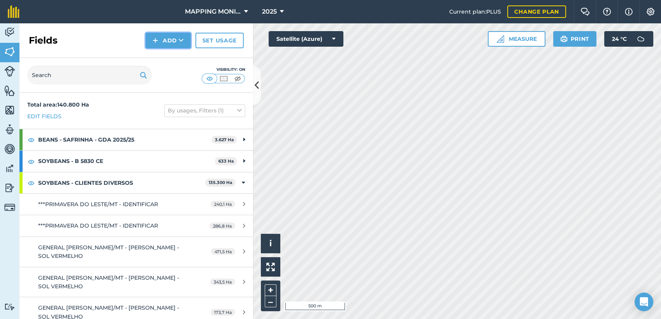
click at [166, 37] on button "Add" at bounding box center [168, 41] width 45 height 16
click at [173, 59] on link "Draw" at bounding box center [168, 57] width 43 height 17
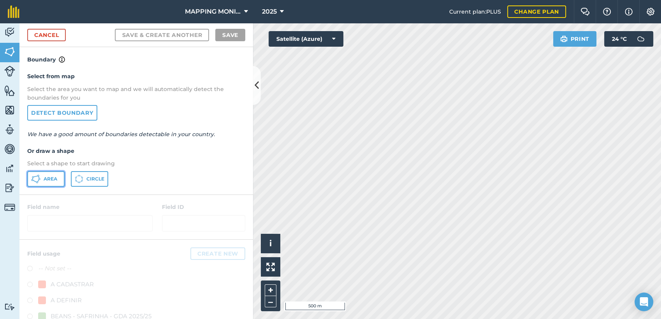
click at [54, 179] on span "Area" at bounding box center [51, 179] width 14 height 6
click at [408, 319] on html "MAPPING MONITORAMENTO AGRICOLA 2025 Current plan : PLUS Change plan Farm Chat H…" at bounding box center [330, 159] width 661 height 319
click at [427, 319] on html "MAPPING MONITORAMENTO AGRICOLA 2025 Current plan : PLUS Change plan Farm Chat H…" at bounding box center [330, 159] width 661 height 319
click at [527, 200] on div "Click to start drawing i © 2025 TomTom, Microsoft 20 m + –" at bounding box center [457, 171] width 408 height 296
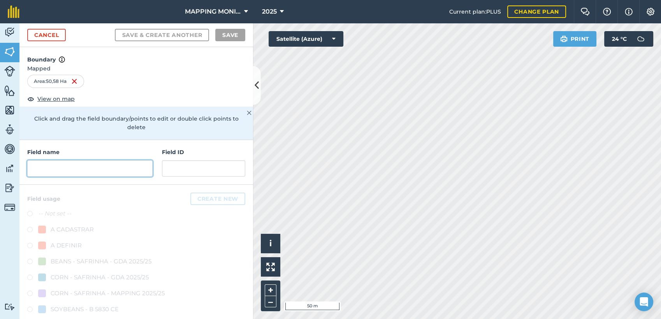
click at [118, 168] on input "text" at bounding box center [89, 168] width 125 height 16
paste input "PRIMAVERA DO LESTE/MT - FERNANDO CADORE - SAPE"
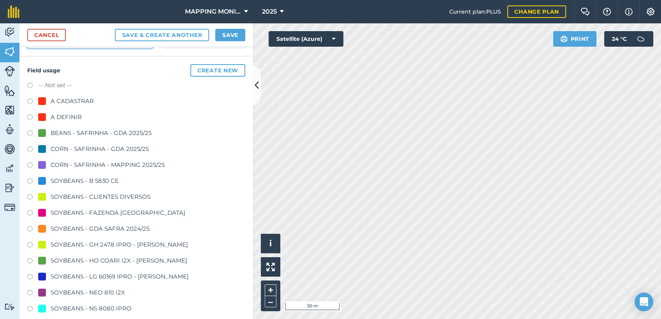
scroll to position [130, 0]
type input "PRIMAVERA DO LESTE/MT - FERNANDO CADORE - SAPE"
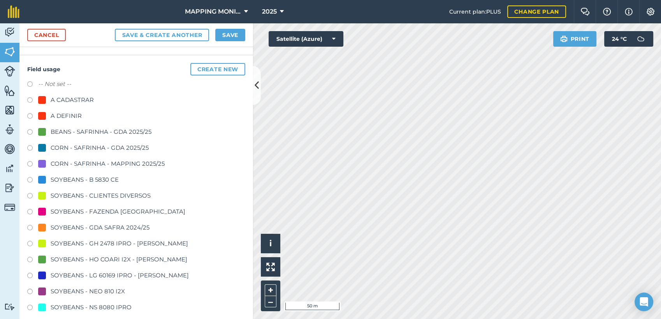
scroll to position [0, 0]
click at [117, 193] on div "SOYBEANS - CLIENTES DIVERSOS" at bounding box center [101, 195] width 100 height 9
radio input "true"
click at [237, 39] on button "Save" at bounding box center [230, 35] width 30 height 12
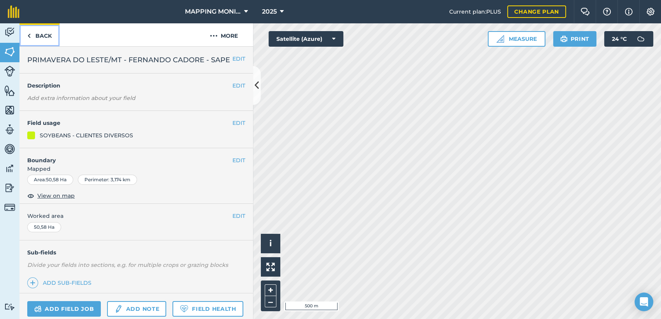
click at [52, 39] on link "Back" at bounding box center [39, 34] width 40 height 23
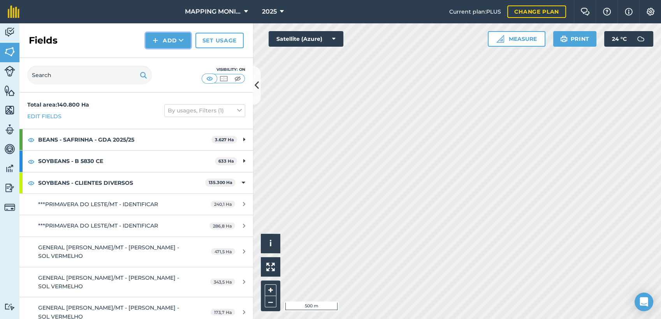
click at [168, 38] on button "Add" at bounding box center [168, 41] width 45 height 16
click at [182, 57] on link "Draw" at bounding box center [168, 57] width 43 height 17
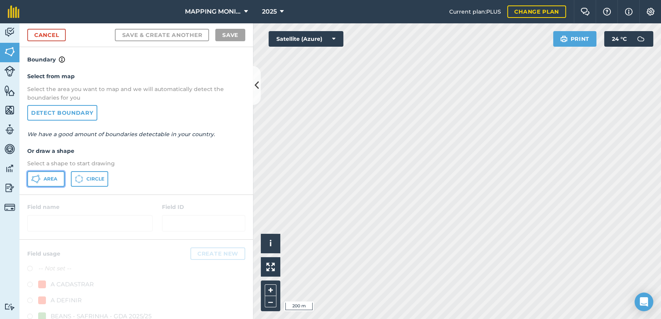
click at [39, 179] on icon at bounding box center [35, 178] width 9 height 9
click at [618, 67] on div "Click to start drawing i © 2025 TomTom, Microsoft 20 m + – Satellite (Azure) Pr…" at bounding box center [457, 171] width 408 height 296
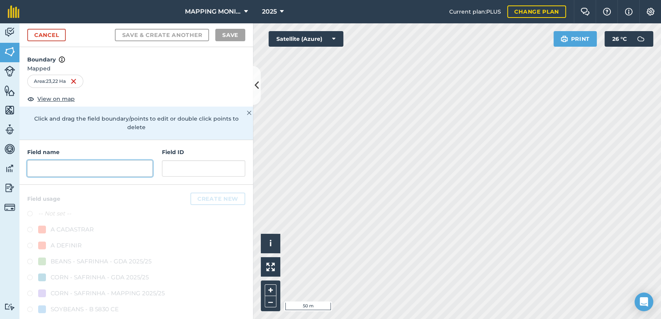
click at [99, 170] on input "text" at bounding box center [89, 168] width 125 height 16
paste input "PRIMAVERA DO LESTE/MT - FERNANDO CADORE - SAPE"
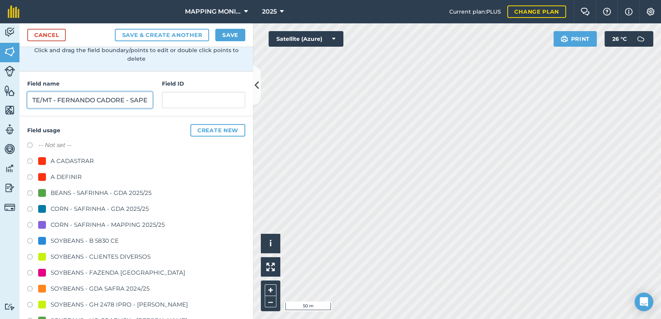
scroll to position [86, 0]
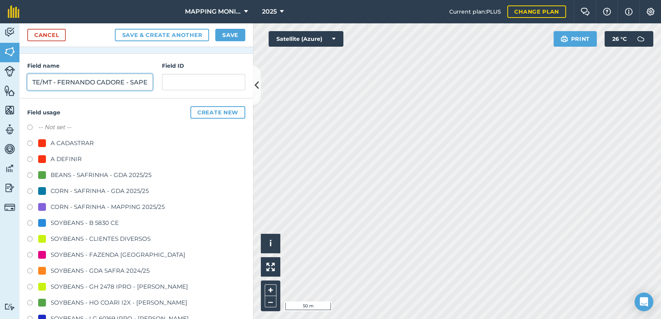
type input "PRIMAVERA DO LESTE/MT - FERNANDO CADORE - SAPE"
click at [74, 240] on div "SOYBEANS - CLIENTES DIVERSOS" at bounding box center [101, 238] width 100 height 9
radio input "true"
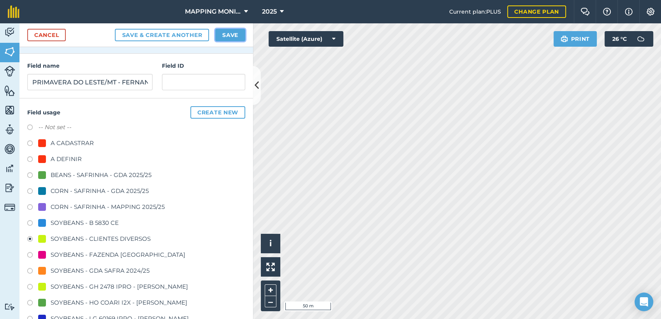
click at [235, 39] on button "Save" at bounding box center [230, 35] width 30 height 12
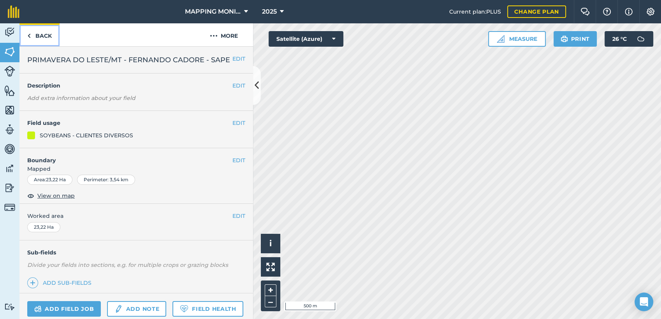
click at [43, 33] on link "Back" at bounding box center [39, 34] width 40 height 23
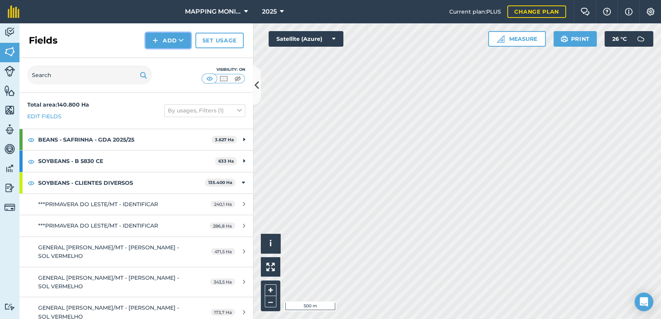
click at [185, 45] on button "Add" at bounding box center [168, 41] width 45 height 16
click at [179, 64] on link "Draw" at bounding box center [168, 57] width 43 height 17
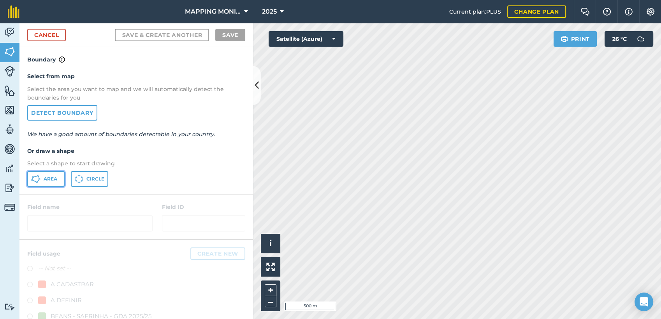
click at [51, 183] on button "Area" at bounding box center [45, 179] width 37 height 16
click at [220, 229] on div "Activity Fields Livestock Features Maps Team Vehicles Data Reporting Billing Tu…" at bounding box center [330, 171] width 661 height 296
click at [498, 0] on html "MAPPING MONITORAMENTO AGRICOLA 2025 Current plan : PLUS Change plan Farm Chat H…" at bounding box center [330, 159] width 661 height 319
click at [630, 40] on div "Click to start drawing i © 2025 TomTom, Microsoft 50 m + – Satellite (Azure) Pr…" at bounding box center [457, 171] width 408 height 296
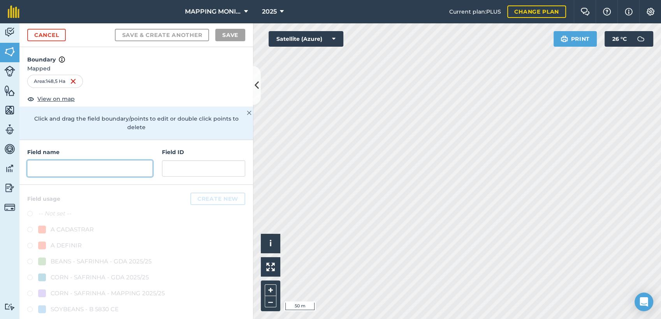
click at [125, 172] on input "text" at bounding box center [89, 168] width 125 height 16
paste input "PRIMAVERA DO LESTE/MT - FERNANDO CADORE - SAPE"
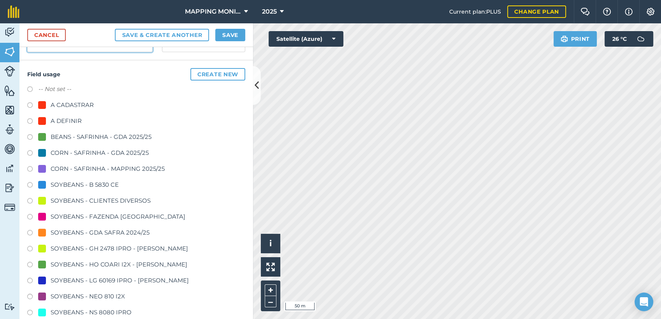
scroll to position [137, 0]
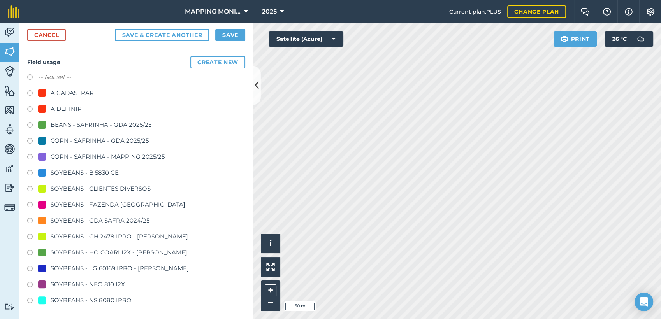
type input "PRIMAVERA DO LESTE/MT - FERNANDO CADORE - SAPE"
click at [82, 186] on div "SOYBEANS - CLIENTES DIVERSOS" at bounding box center [101, 188] width 100 height 9
radio input "true"
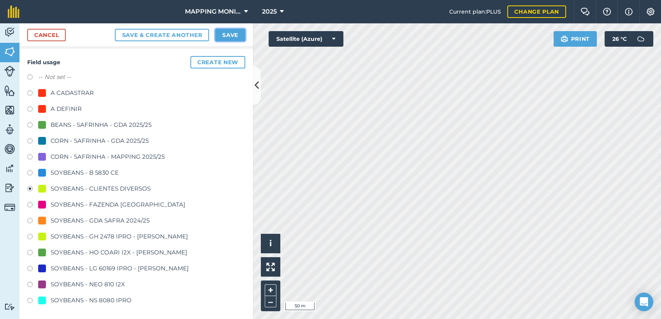
click at [229, 36] on button "Save" at bounding box center [230, 35] width 30 height 12
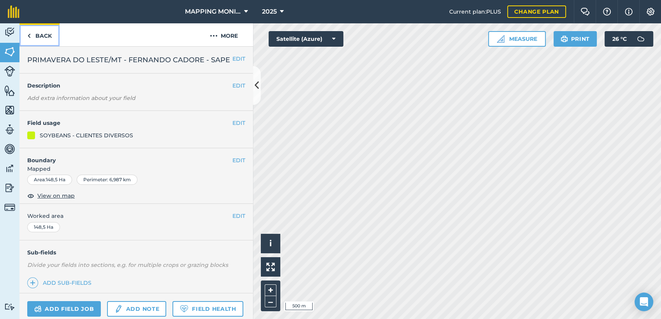
click at [44, 32] on link "Back" at bounding box center [39, 34] width 40 height 23
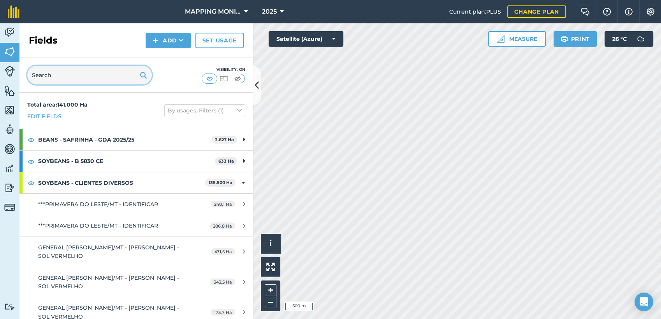
click at [69, 82] on input "text" at bounding box center [89, 75] width 125 height 19
paste input "PRIMAVERA DO LESTE/MT - FERNANDO CADORE - SAPE"
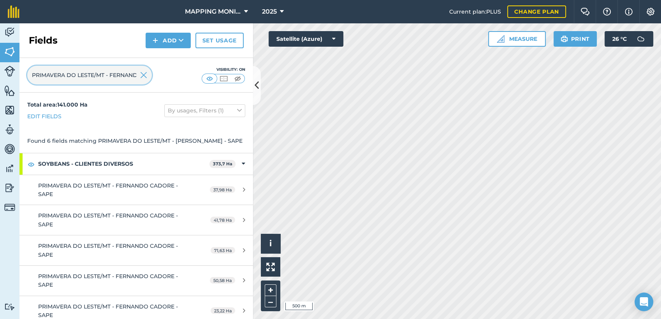
click at [133, 76] on input "PRIMAVERA DO LESTE/MT - FERNANDO CADORE - SAPE" at bounding box center [89, 75] width 125 height 19
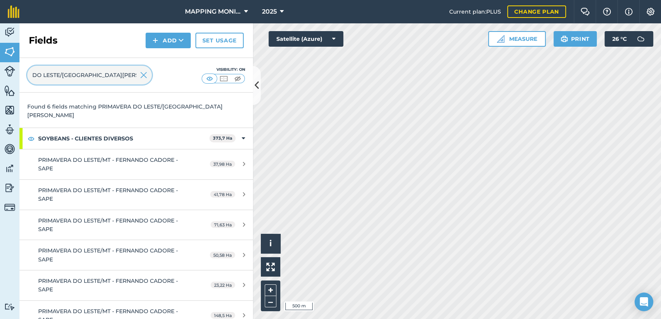
scroll to position [36, 0]
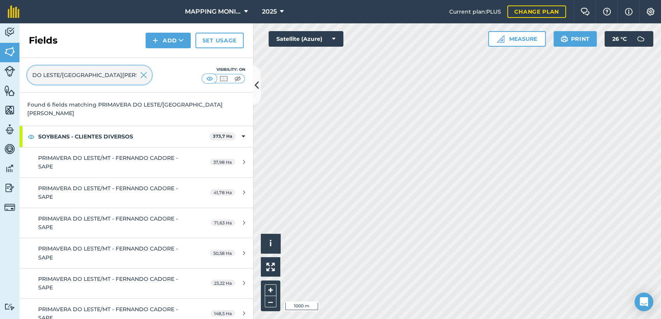
drag, startPoint x: 107, startPoint y: 74, endPoint x: 77, endPoint y: 76, distance: 30.4
click at [77, 76] on input "PRIMAVERA DO LESTE/[GEOGRAPHIC_DATA][PERSON_NAME]" at bounding box center [89, 75] width 125 height 19
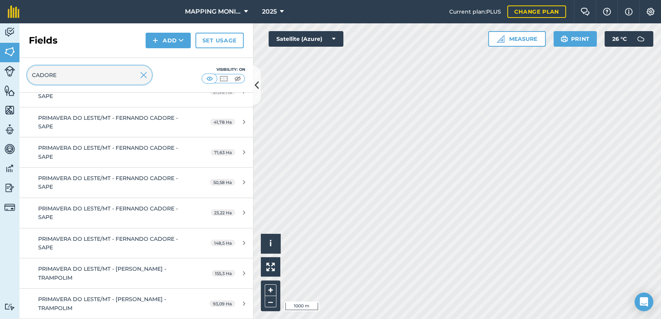
scroll to position [520, 0]
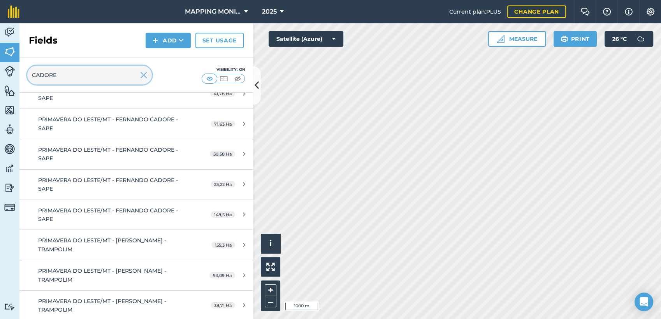
type input "CADORE"
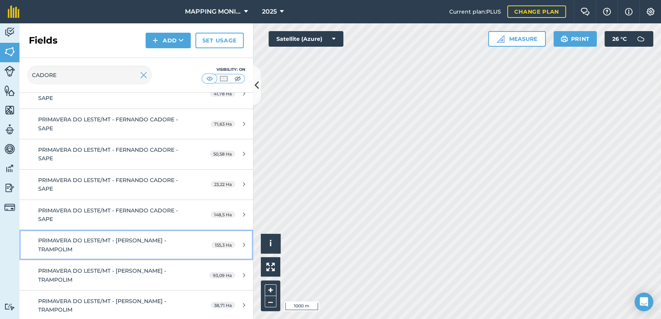
click at [149, 242] on span "PRIMAVERA DO LESTE/MT - [PERSON_NAME] - TRAMPOLIM" at bounding box center [102, 245] width 128 height 16
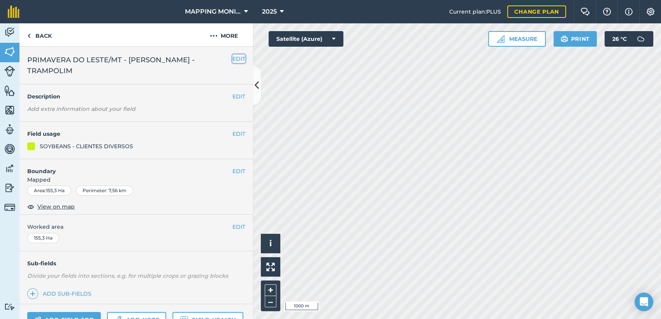
click at [235, 56] on button "EDIT" at bounding box center [238, 58] width 13 height 9
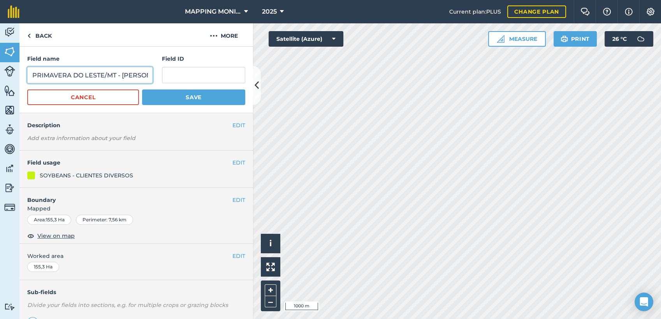
click at [121, 76] on input "PRIMAVERA DO LESTE/MT - [PERSON_NAME] - TRAMPOLIM" at bounding box center [89, 75] width 125 height 16
type input "PRIMAVERA DO LESTE/[GEOGRAPHIC_DATA] - TRAMPOLIM"
click at [194, 100] on button "Save" at bounding box center [193, 98] width 103 height 16
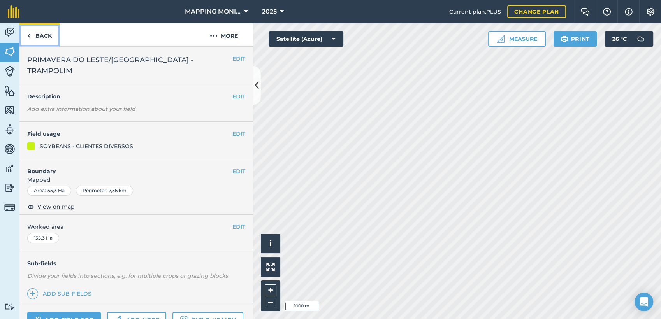
click at [44, 37] on link "Back" at bounding box center [39, 34] width 40 height 23
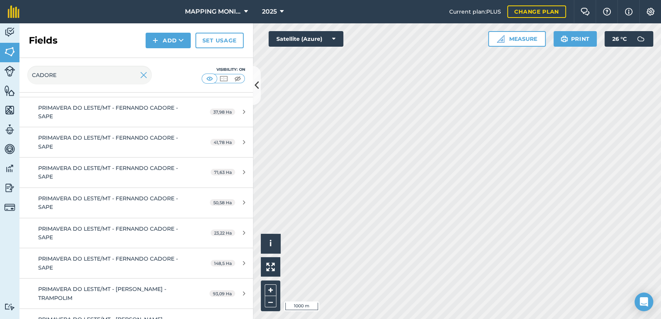
scroll to position [520, 0]
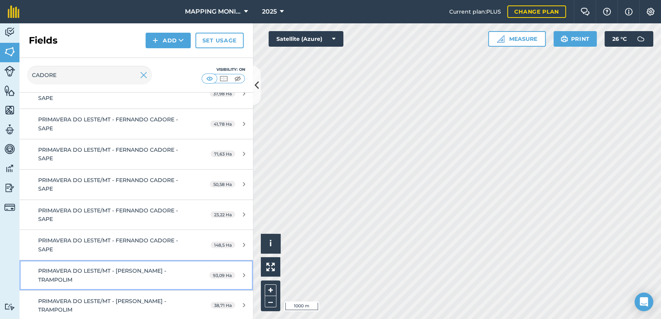
click at [156, 267] on span "PRIMAVERA DO LESTE/MT - [PERSON_NAME] - TRAMPOLIM" at bounding box center [102, 275] width 128 height 16
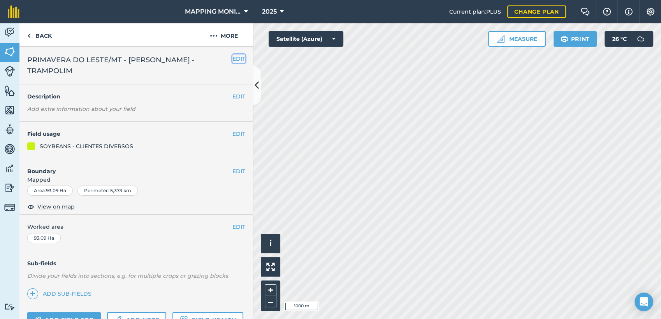
click at [232, 63] on button "EDIT" at bounding box center [238, 58] width 13 height 9
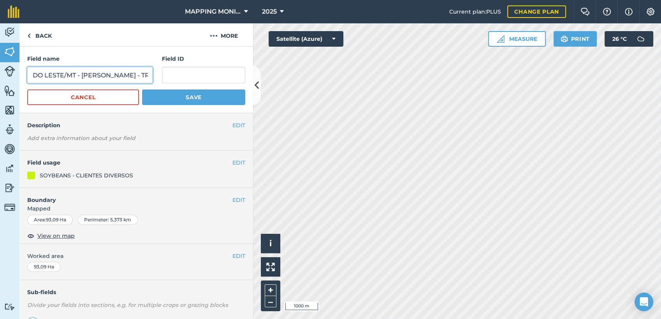
scroll to position [0, 84]
drag, startPoint x: 122, startPoint y: 76, endPoint x: 66, endPoint y: 78, distance: 56.1
click at [66, 78] on input "PRIMAVERA DO LESTE/MT - [PERSON_NAME] - TRAMPOLIM" at bounding box center [89, 75] width 125 height 16
type input "PRIMAVERA DO LESTE/[GEOGRAPHIC_DATA] - TRAMPOLIM"
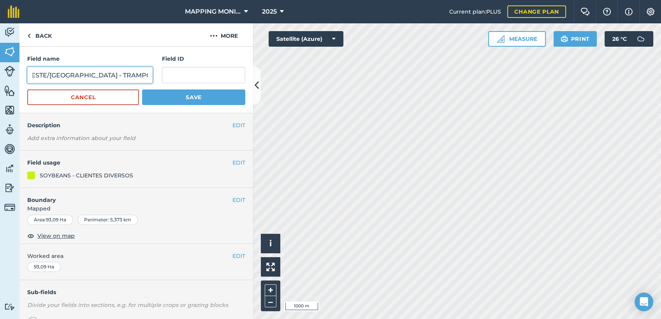
click at [142, 90] on button "Save" at bounding box center [193, 98] width 103 height 16
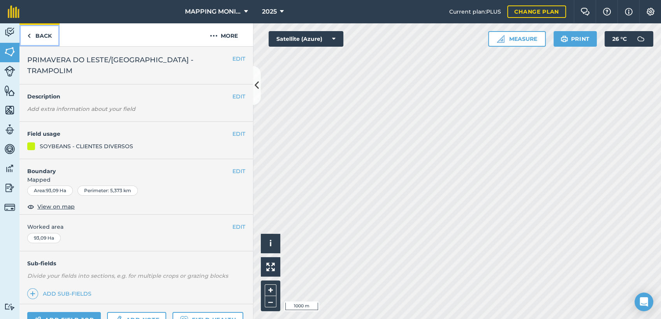
click at [42, 34] on link "Back" at bounding box center [39, 34] width 40 height 23
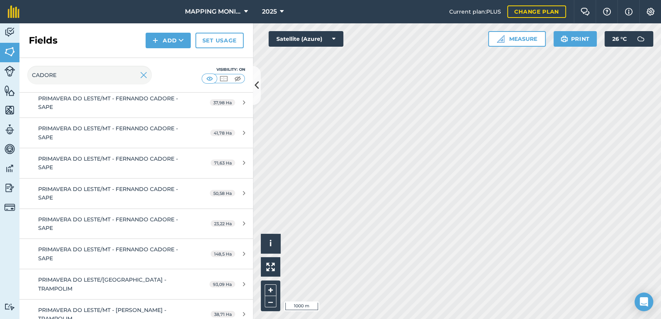
scroll to position [520, 0]
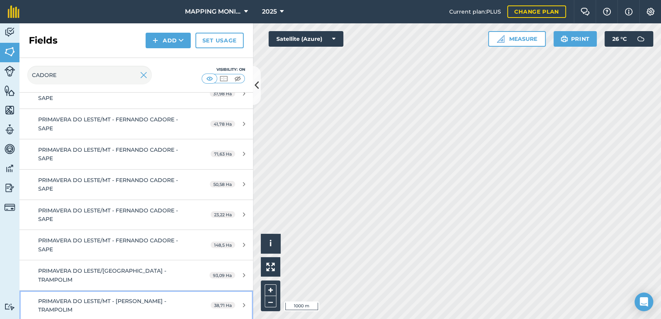
click at [152, 302] on span "PRIMAVERA DO LESTE/MT - [PERSON_NAME] - TRAMPOLIM" at bounding box center [102, 306] width 128 height 16
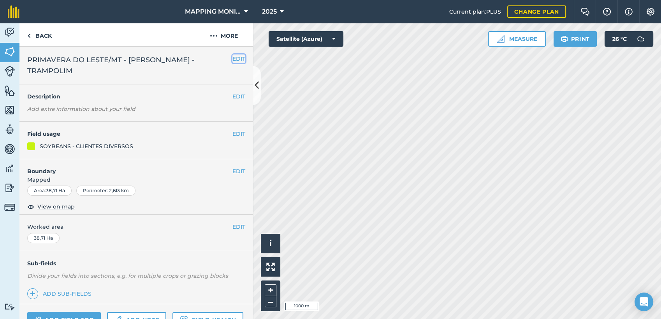
click at [232, 58] on button "EDIT" at bounding box center [238, 58] width 13 height 9
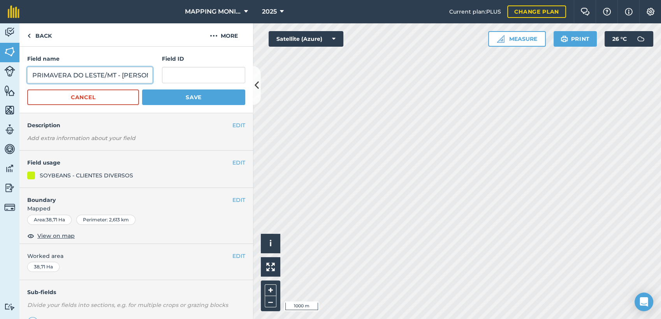
click at [121, 74] on input "PRIMAVERA DO LESTE/MT - [PERSON_NAME] - TRAMPOLIM" at bounding box center [89, 75] width 125 height 16
type input "PRIMAVERA DO LESTE/[GEOGRAPHIC_DATA] - TRAMPOLIM"
click at [142, 90] on button "Save" at bounding box center [193, 98] width 103 height 16
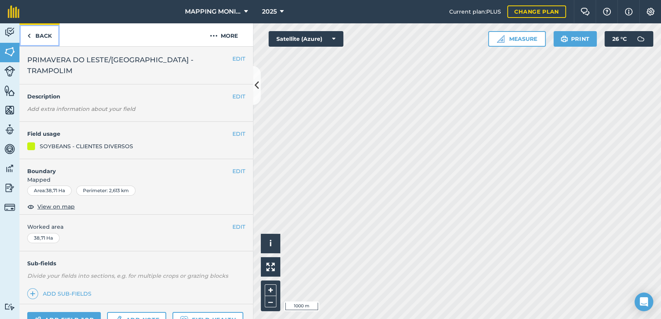
click at [32, 33] on link "Back" at bounding box center [39, 34] width 40 height 23
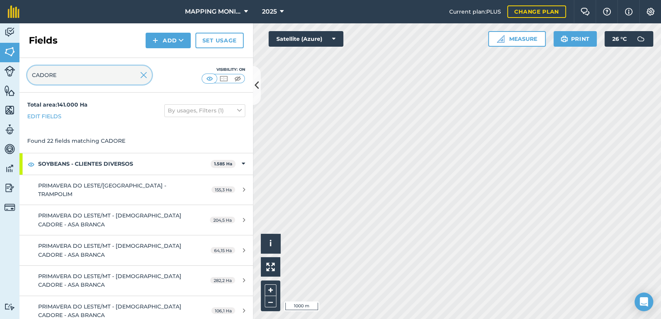
click at [34, 71] on input "CADORE" at bounding box center [89, 75] width 125 height 19
type input "[PERSON_NAME]"
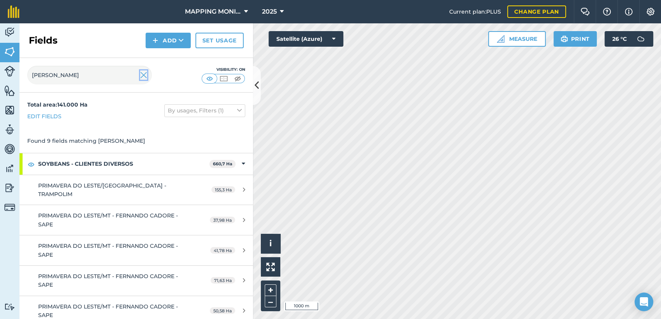
click at [143, 76] on img at bounding box center [143, 74] width 7 height 9
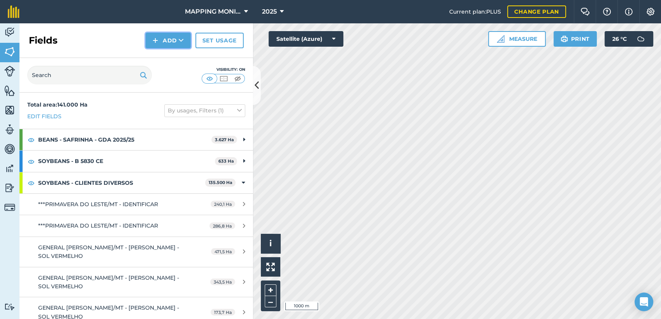
click at [179, 42] on icon at bounding box center [181, 41] width 5 height 8
click at [170, 54] on link "Draw" at bounding box center [168, 57] width 43 height 17
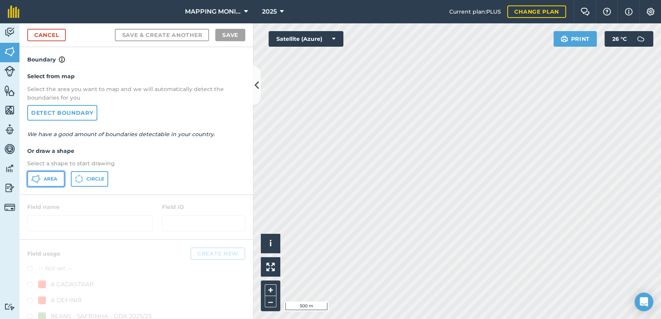
click at [41, 177] on button "Area" at bounding box center [45, 179] width 37 height 16
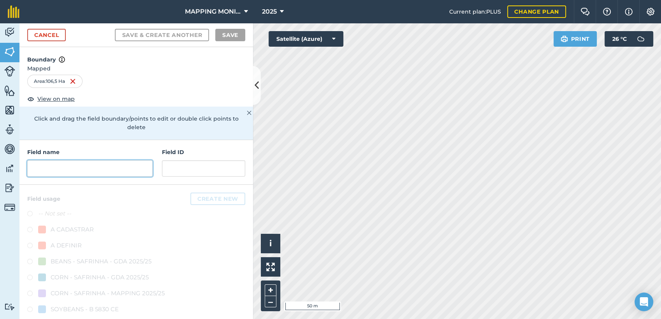
click at [129, 167] on input "text" at bounding box center [89, 168] width 125 height 16
paste input "PRIMAVERA DO LESTE/MT - FERNANDO CADORE - SAPE"
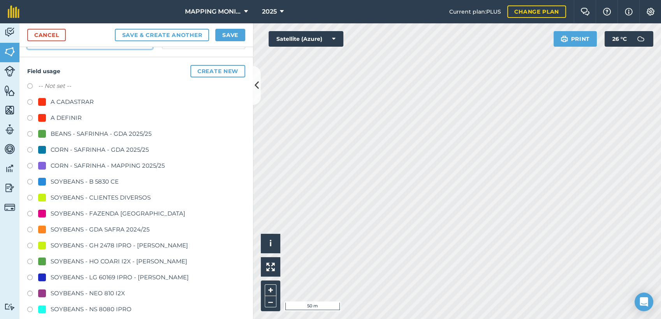
scroll to position [130, 0]
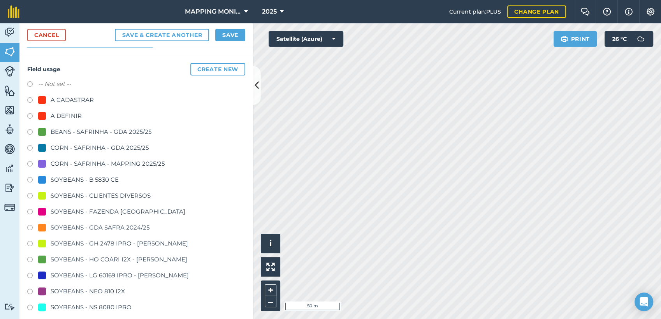
type input "PRIMAVERA DO LESTE/MT - FERNANDO CADORE - SAPE"
drag, startPoint x: 132, startPoint y: 211, endPoint x: 132, endPoint y: 217, distance: 5.5
click at [132, 213] on div "SOYBEANS - FAZENDA [GEOGRAPHIC_DATA]" at bounding box center [118, 211] width 135 height 9
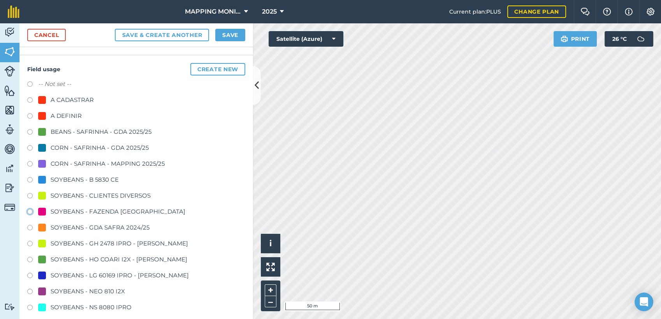
radio input "true"
click at [135, 189] on div "-- Not set -- A CADASTRAR A DEFINIR BEANS - SAFRINHA - GDA 2025/25 CORN - SAFRI…" at bounding box center [136, 196] width 218 height 235
click at [131, 197] on div "SOYBEANS - CLIENTES DIVERSOS" at bounding box center [101, 195] width 100 height 9
radio input "true"
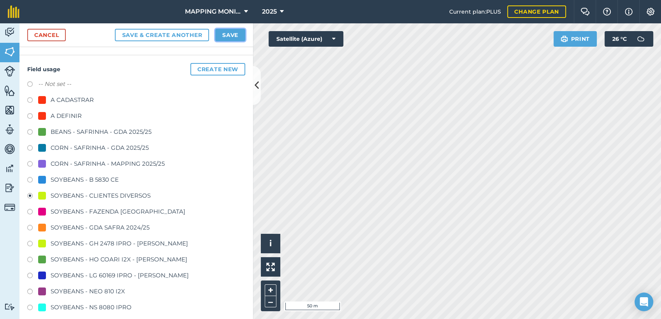
click at [223, 36] on button "Save" at bounding box center [230, 35] width 30 height 12
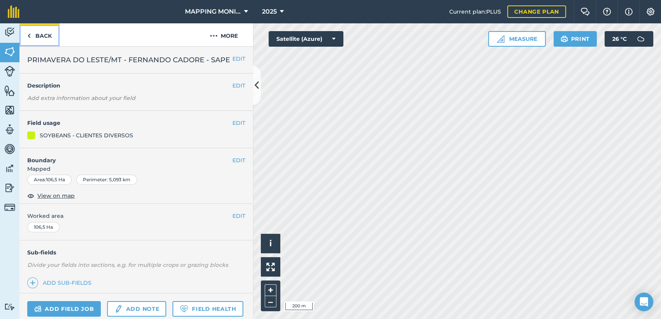
click at [31, 39] on link "Back" at bounding box center [39, 34] width 40 height 23
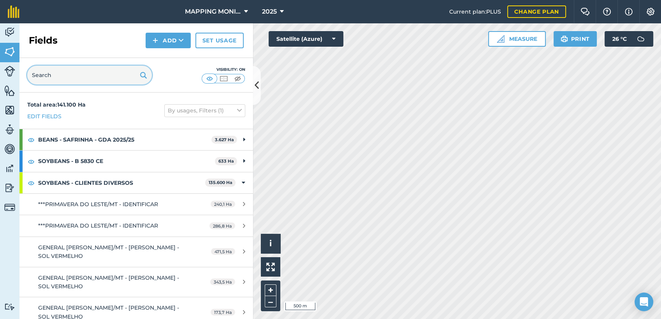
click at [97, 72] on input "text" at bounding box center [89, 75] width 125 height 19
paste input "PRIMAVERA DO LESTE/MT - FERNANDO CADORE - SAPE"
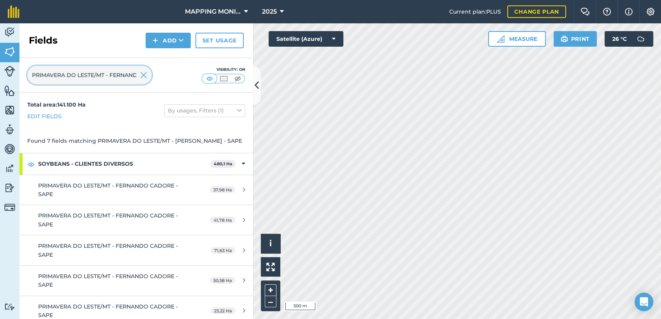
scroll to position [0, 53]
type input "PRIMAVERA DO LESTE/MT - FERNANDO CADORE - SAPE"
click at [145, 77] on img at bounding box center [143, 74] width 7 height 9
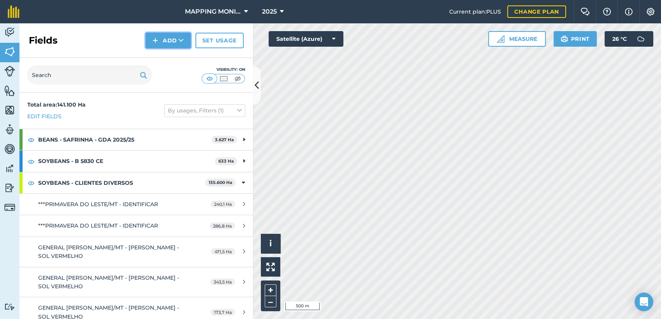
click at [174, 42] on button "Add" at bounding box center [168, 41] width 45 height 16
click at [178, 54] on link "Draw" at bounding box center [168, 57] width 43 height 17
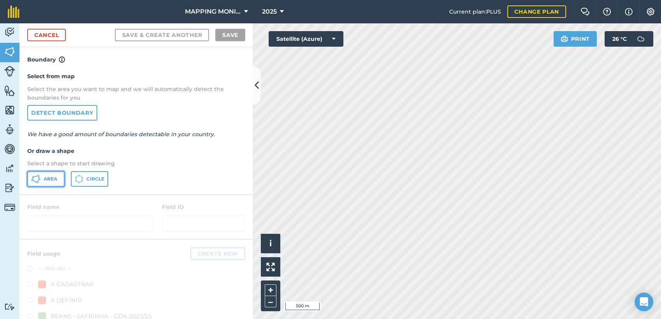
click at [53, 181] on span "Area" at bounding box center [51, 179] width 14 height 6
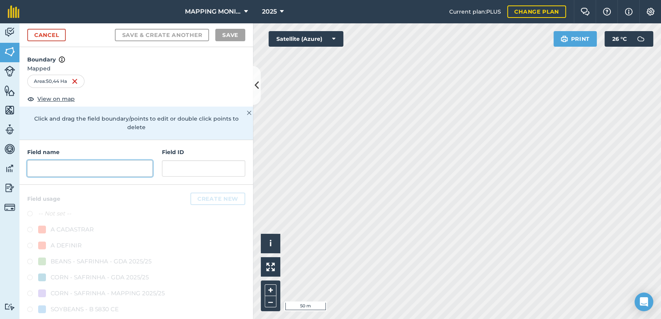
click at [70, 172] on input "text" at bounding box center [89, 168] width 125 height 16
paste input "PRIMAVERA DO LESTE/MT - FERNANDO CADORE - SAPE"
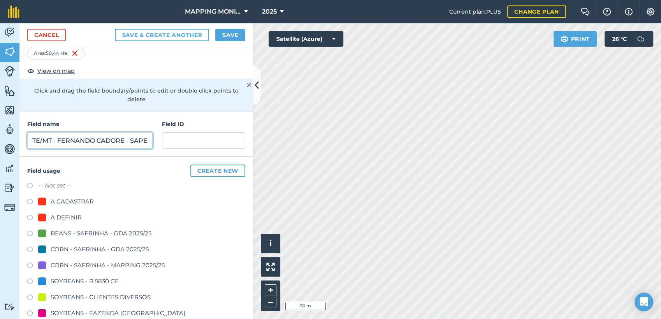
scroll to position [130, 0]
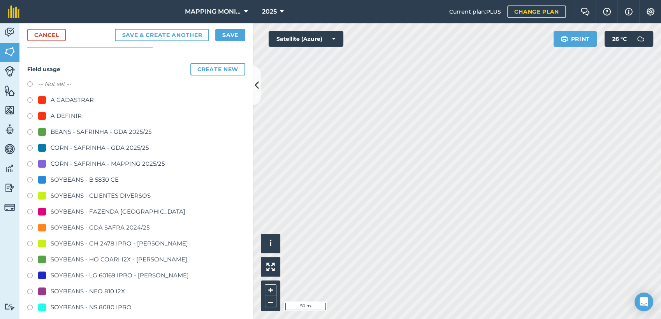
type input "PRIMAVERA DO LESTE/MT - FERNANDO CADORE - SAPE"
click at [83, 195] on div "SOYBEANS - CLIENTES DIVERSOS" at bounding box center [101, 195] width 100 height 9
radio input "true"
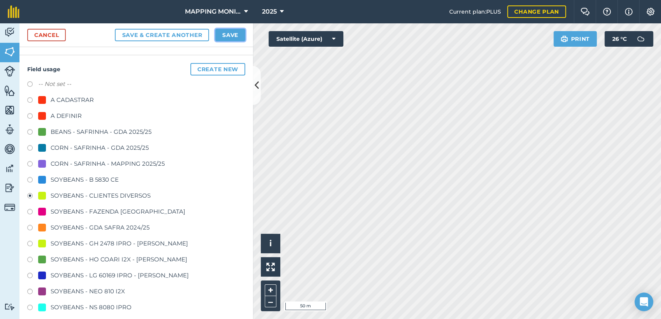
click at [237, 35] on button "Save" at bounding box center [230, 35] width 30 height 12
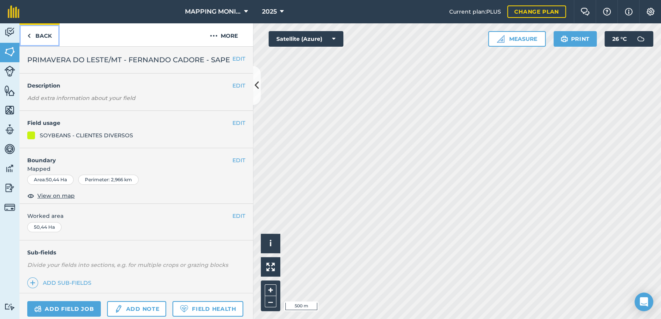
click at [44, 38] on link "Back" at bounding box center [39, 34] width 40 height 23
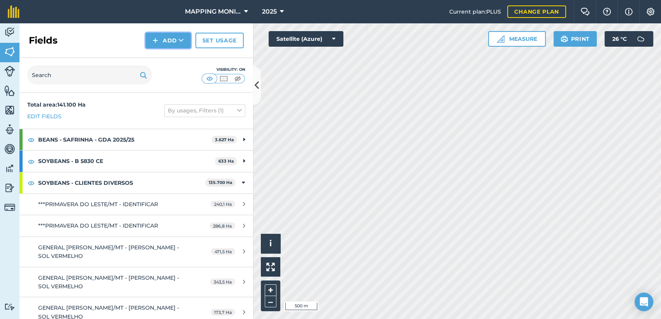
click at [178, 40] on button "Add" at bounding box center [168, 41] width 45 height 16
click at [183, 52] on link "Draw" at bounding box center [168, 57] width 43 height 17
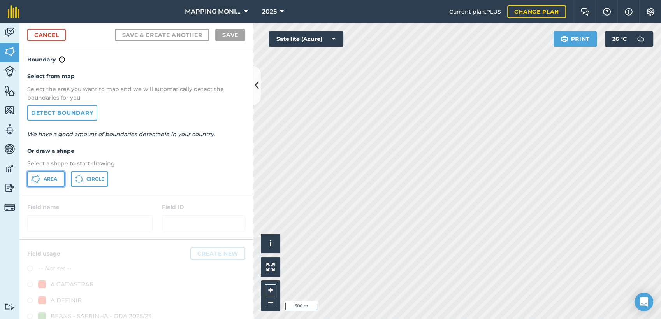
click at [47, 182] on button "Area" at bounding box center [45, 179] width 37 height 16
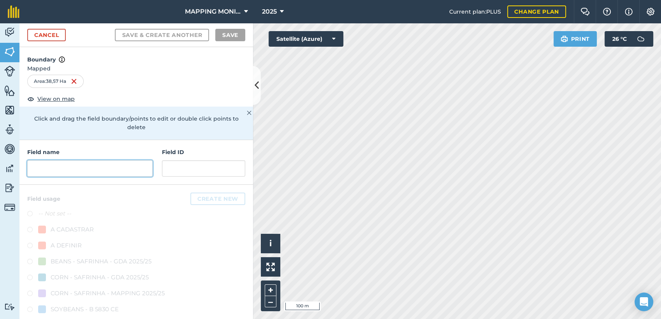
click at [124, 163] on input "text" at bounding box center [89, 168] width 125 height 16
paste input "PRIMAVERA DO LESTE/MT - FERNANDO CADORE - SAPE"
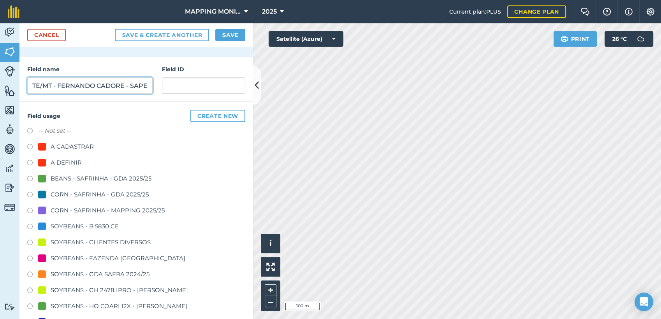
scroll to position [86, 0]
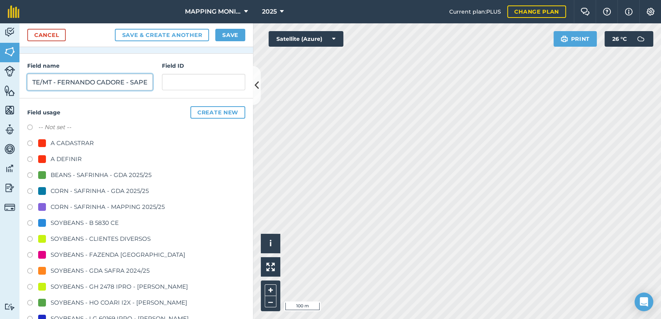
type input "PRIMAVERA DO LESTE/MT - FERNANDO CADORE - SAPE"
click at [103, 241] on div "SOYBEANS - CLIENTES DIVERSOS" at bounding box center [101, 238] width 100 height 9
radio input "true"
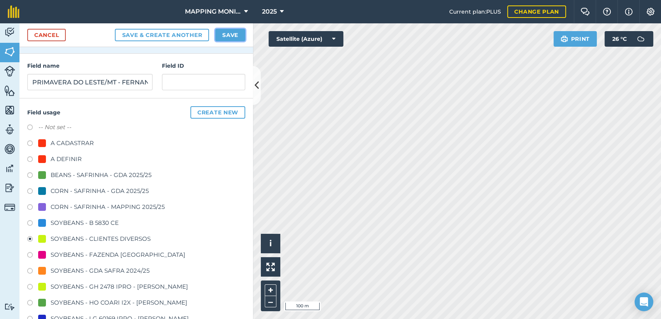
click at [234, 41] on button "Save" at bounding box center [230, 35] width 30 height 12
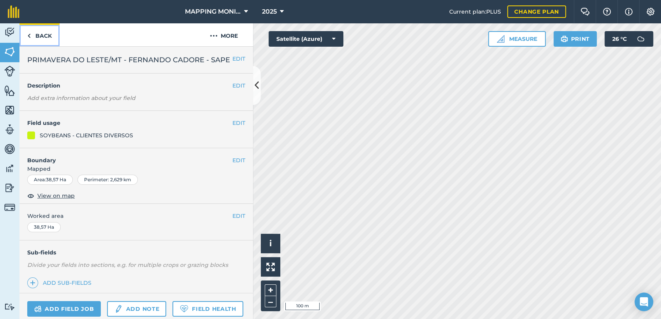
click at [43, 37] on link "Back" at bounding box center [39, 34] width 40 height 23
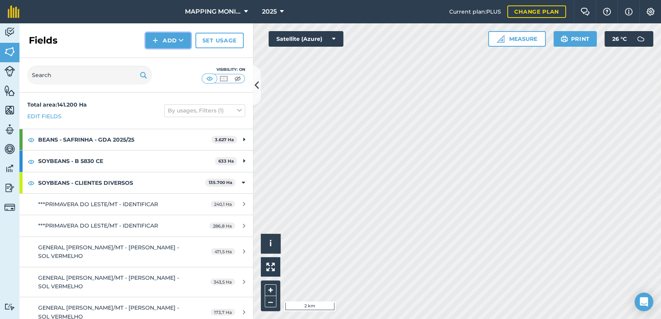
click at [158, 37] on img at bounding box center [155, 40] width 5 height 9
click at [184, 60] on link "Draw" at bounding box center [168, 57] width 43 height 17
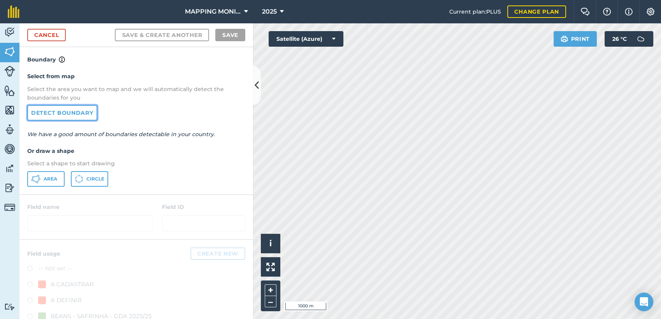
click at [84, 110] on link "Detect boundary" at bounding box center [62, 113] width 70 height 16
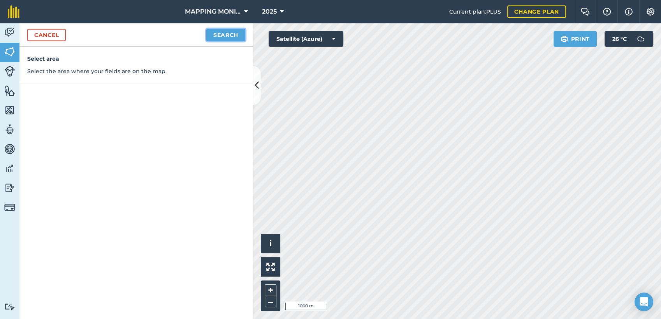
click at [213, 38] on button "Search" at bounding box center [225, 35] width 39 height 12
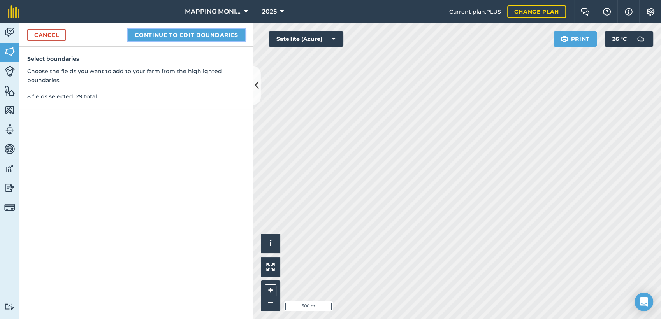
click at [167, 38] on button "Continue to edit boundaries" at bounding box center [187, 35] width 118 height 12
